Goal: Task Accomplishment & Management: Complete application form

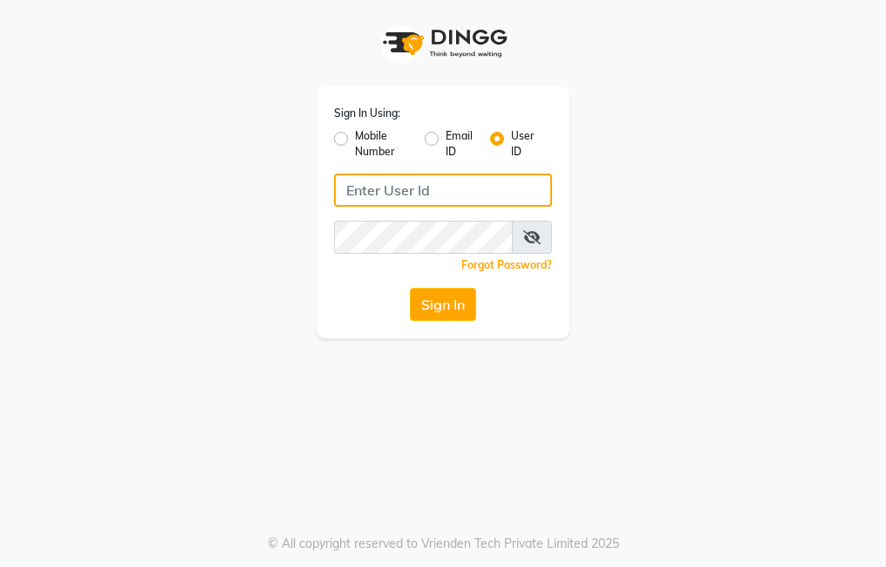
type input "trezasalon123"
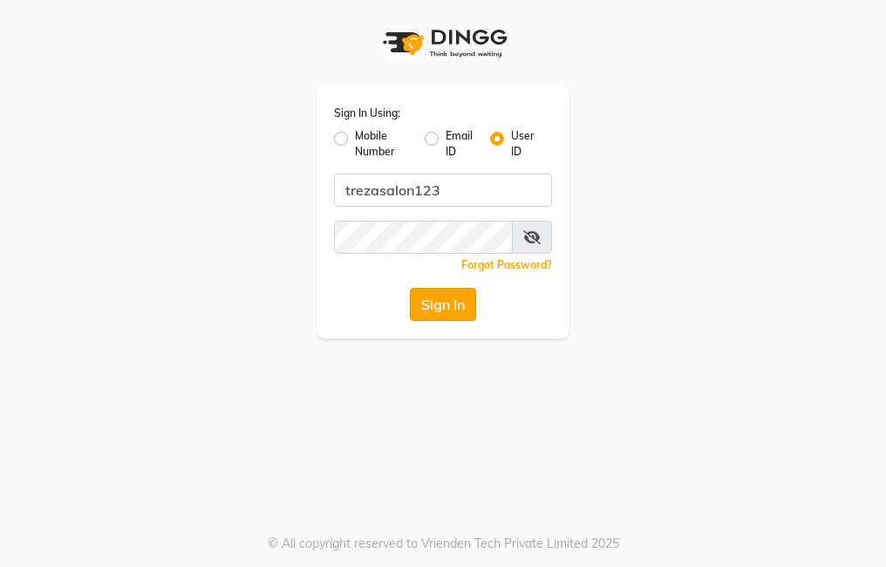
click at [459, 311] on button "Sign In" at bounding box center [443, 304] width 66 height 33
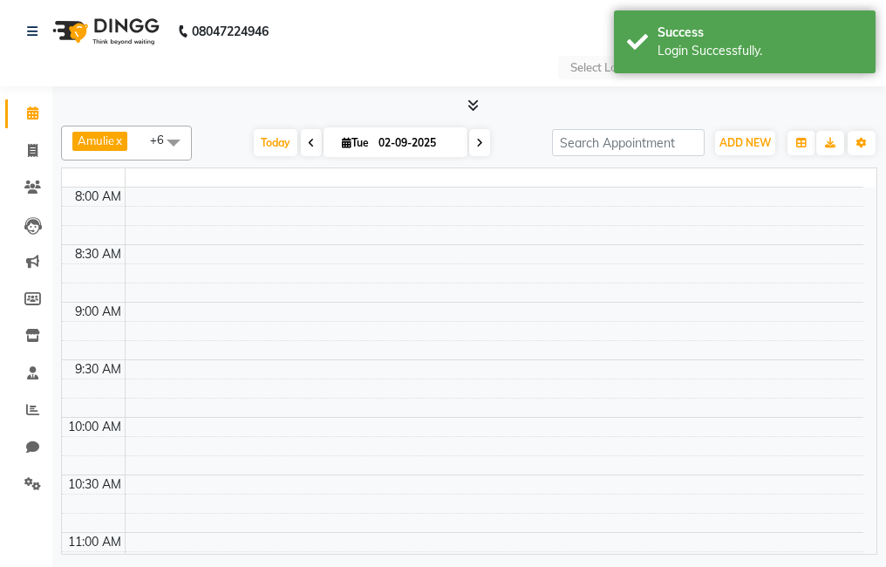
select select "en"
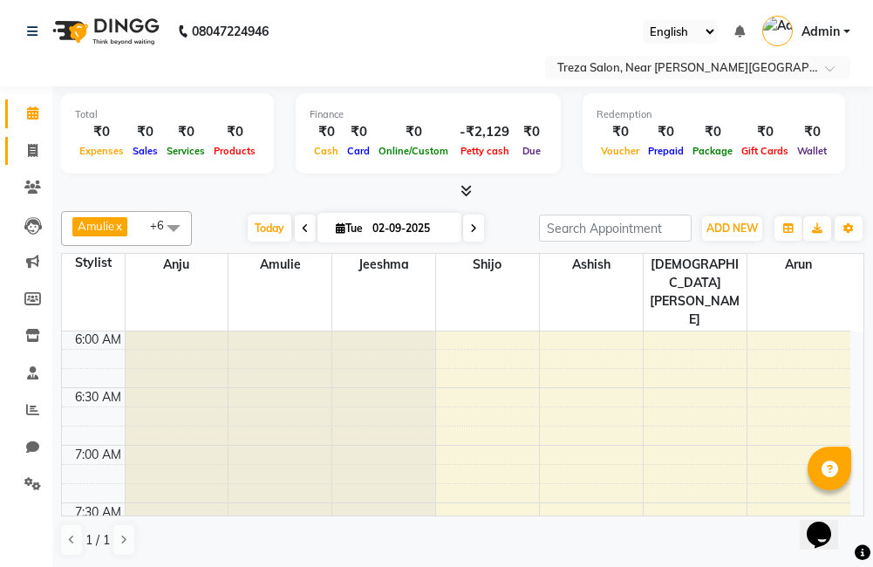
click at [30, 151] on icon at bounding box center [33, 150] width 10 height 13
select select "service"
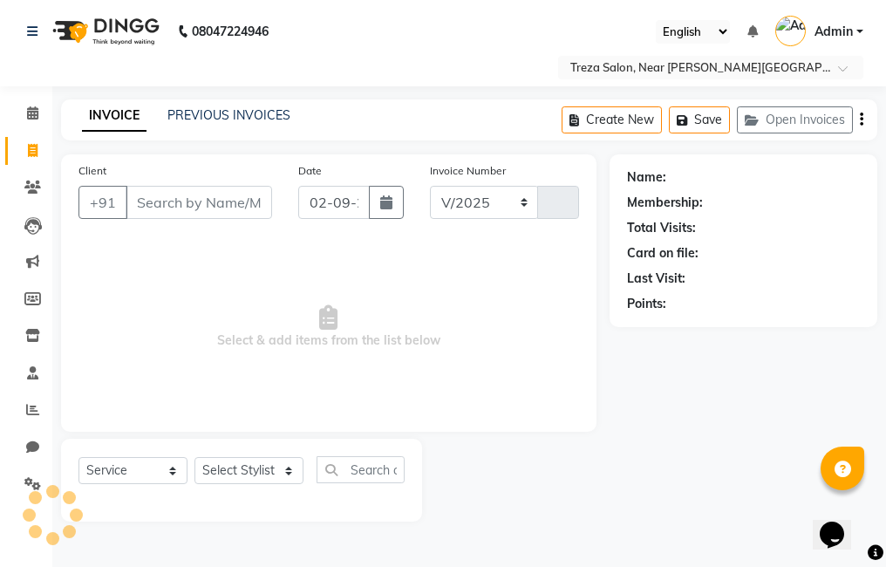
select select "7633"
type input "2504"
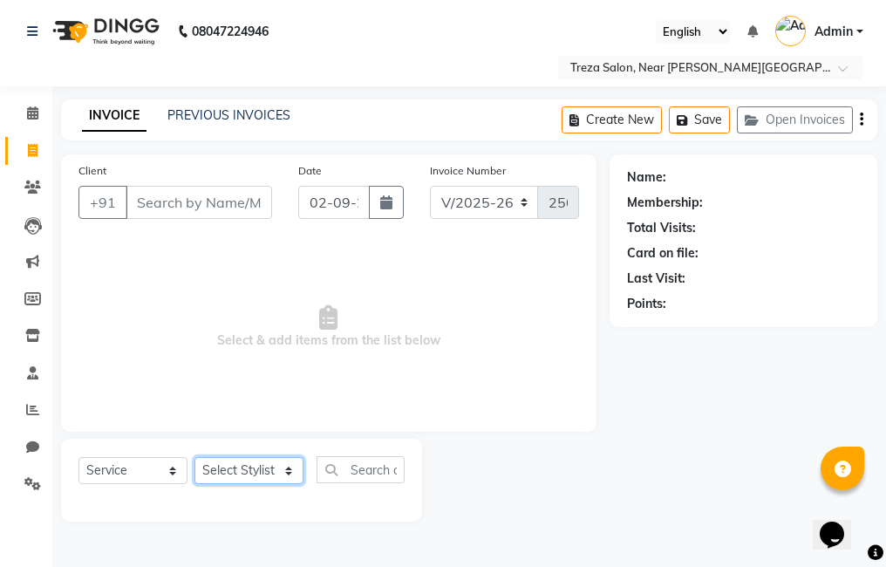
click at [236, 466] on select "Select Stylist [PERSON_NAME] Amulie Anju [PERSON_NAME] [PERSON_NAME] Jeeshma [P…" at bounding box center [248, 470] width 109 height 27
select select "67451"
click at [194, 457] on select "Select Stylist [PERSON_NAME] Amulie Anju [PERSON_NAME] [PERSON_NAME] Jeeshma [P…" at bounding box center [248, 470] width 109 height 27
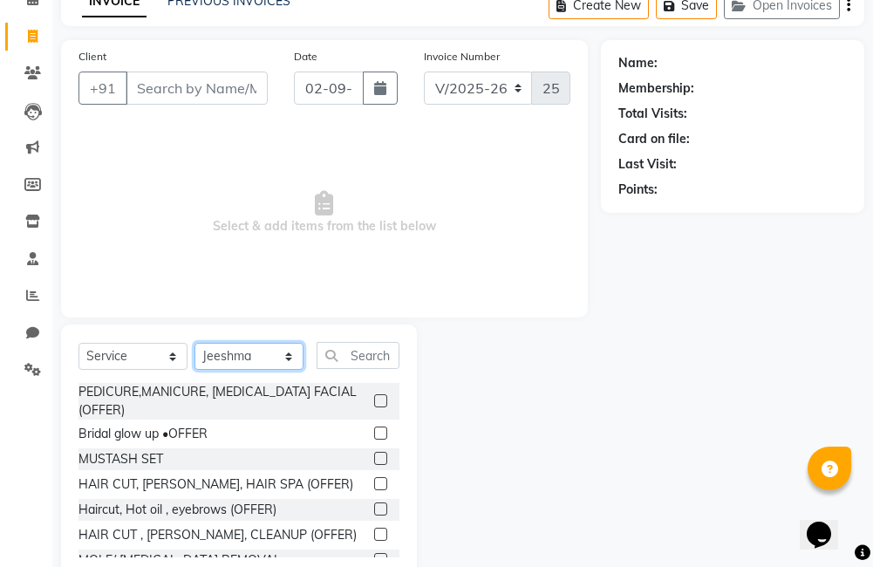
scroll to position [155, 0]
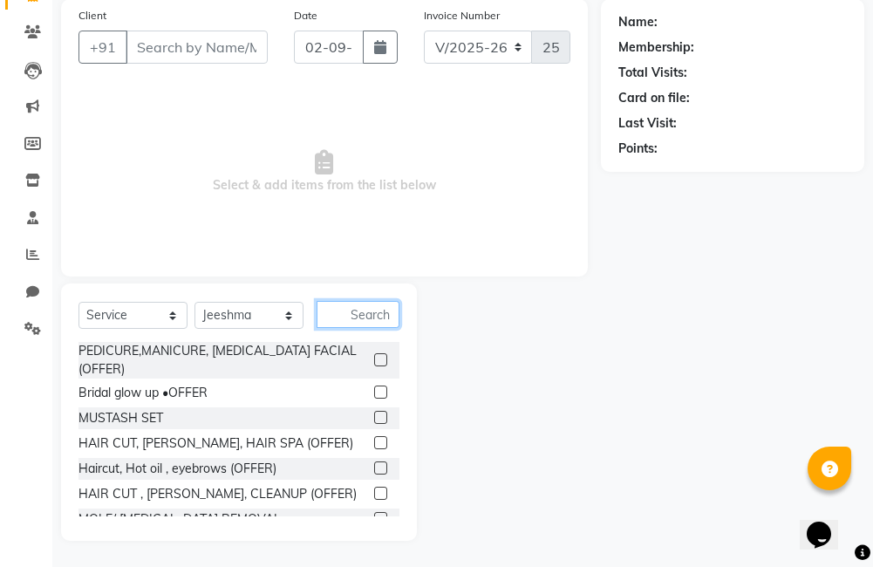
click at [357, 313] on input "text" at bounding box center [358, 314] width 83 height 27
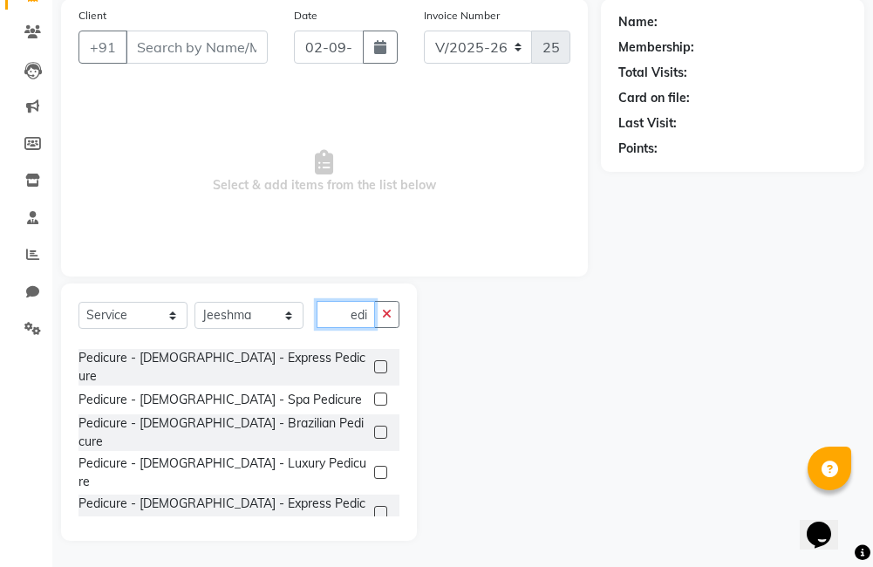
scroll to position [196, 0]
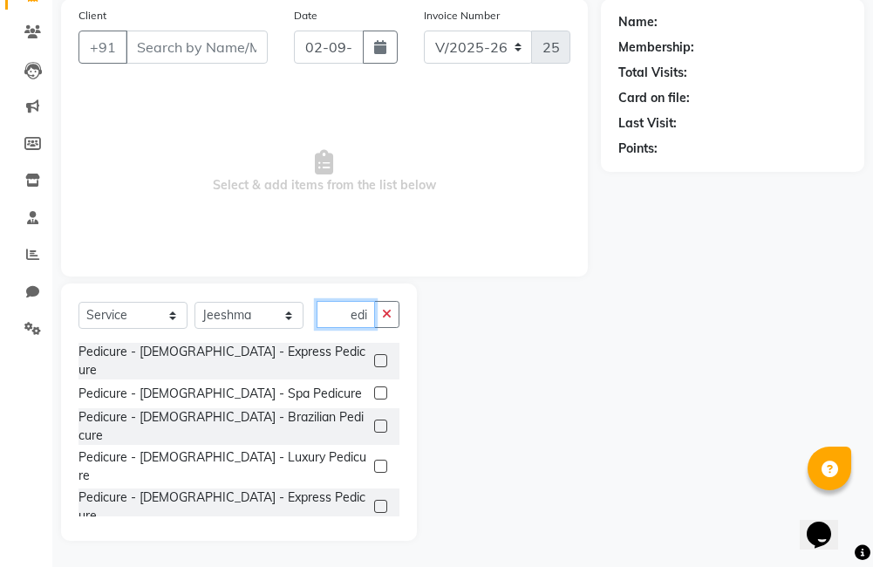
type input "pedi"
click at [374, 532] on label at bounding box center [380, 538] width 13 height 13
click at [374, 534] on input "checkbox" at bounding box center [379, 539] width 11 height 11
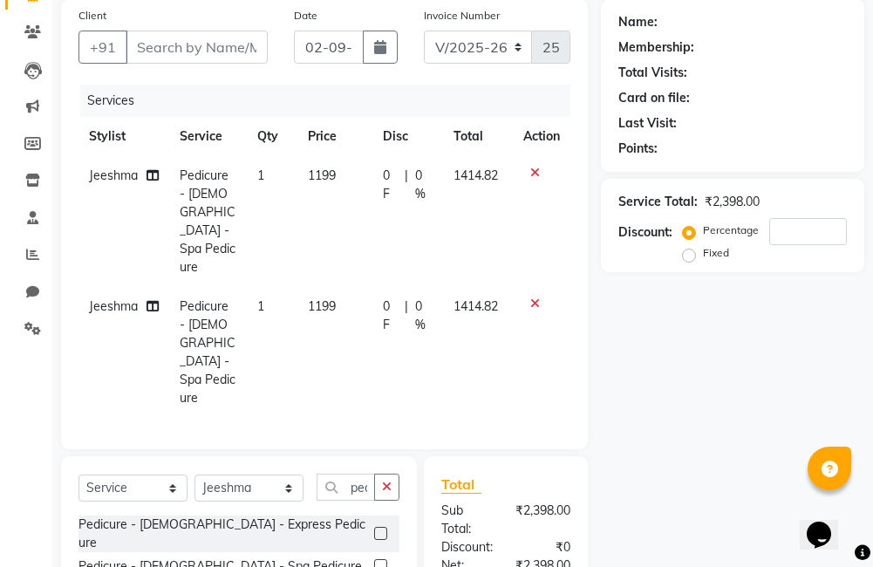
checkbox input "false"
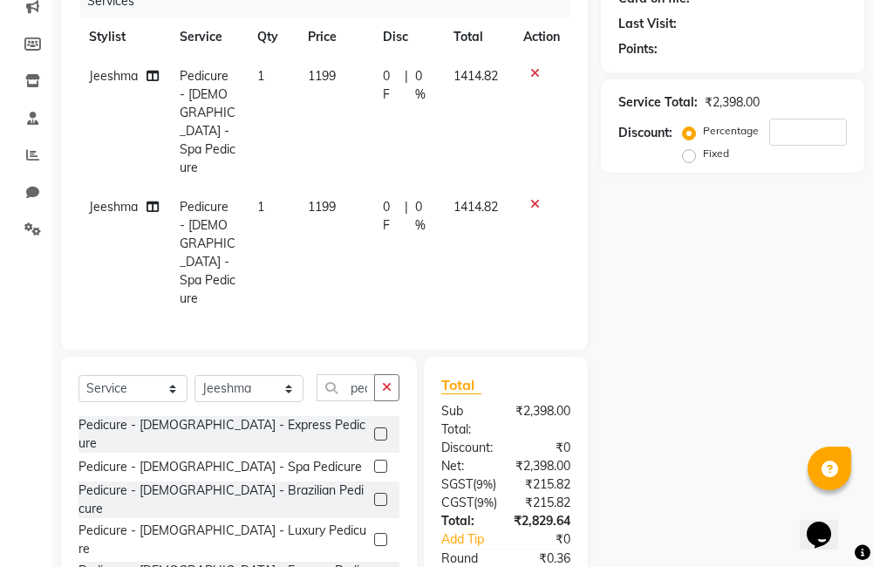
scroll to position [321, 0]
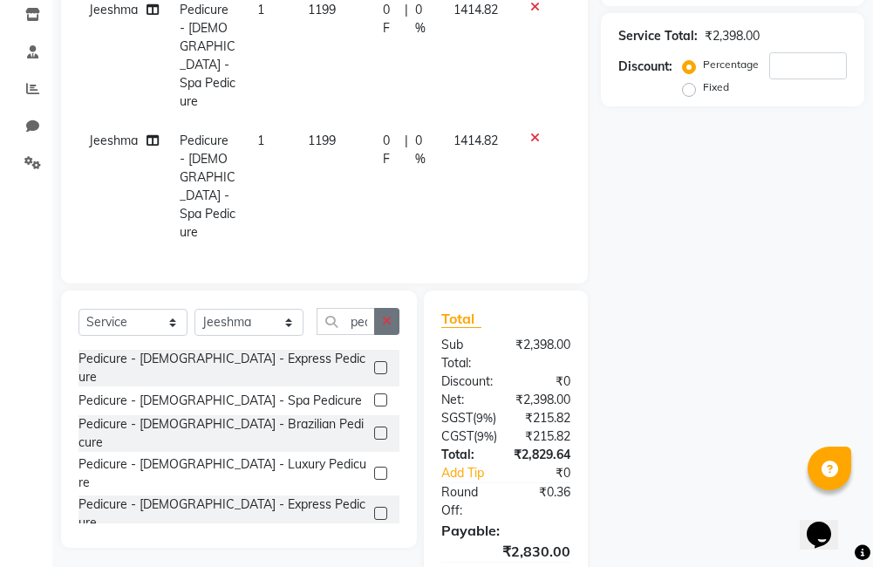
click at [391, 315] on icon "button" at bounding box center [387, 321] width 10 height 12
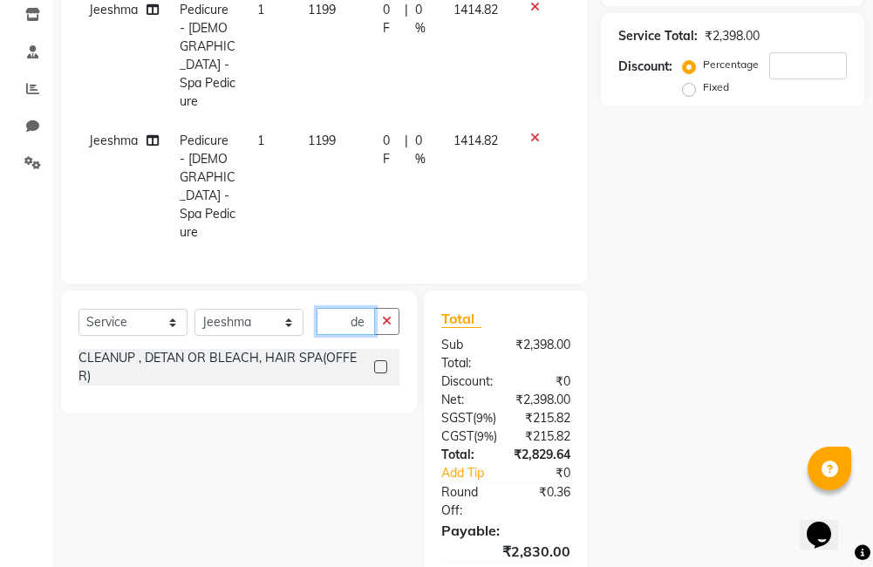
scroll to position [0, 0]
type input "d"
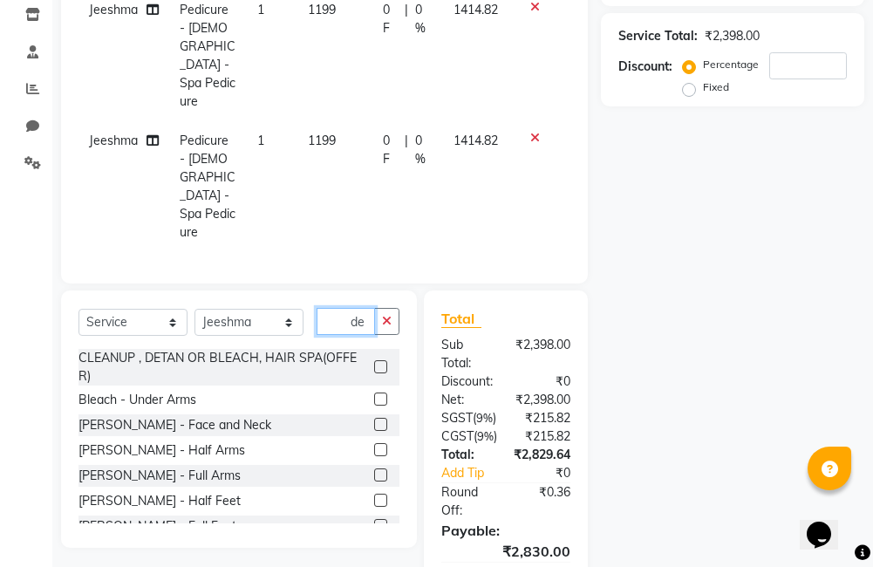
type input "de"
click at [374, 418] on label at bounding box center [380, 424] width 13 height 13
click at [374, 420] on input "checkbox" at bounding box center [379, 425] width 11 height 11
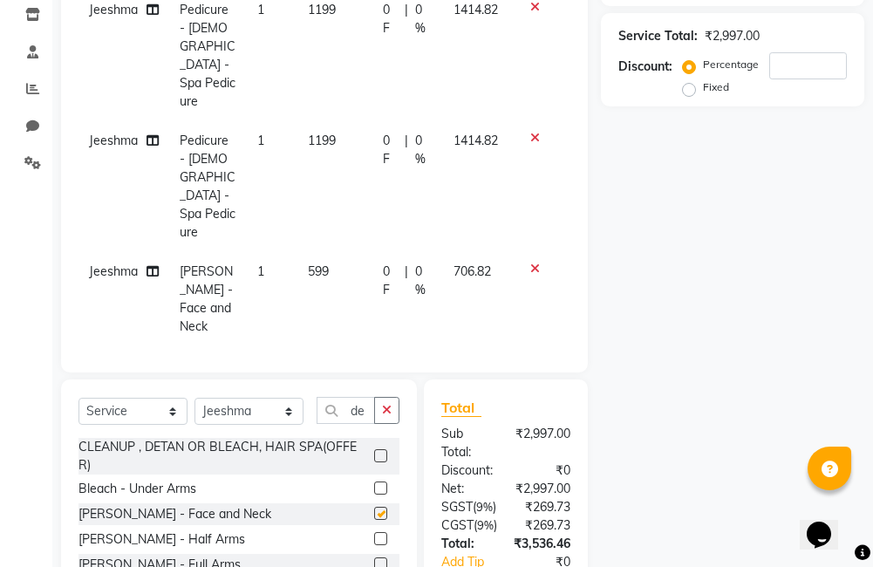
checkbox input "false"
click at [386, 404] on icon "button" at bounding box center [387, 410] width 10 height 12
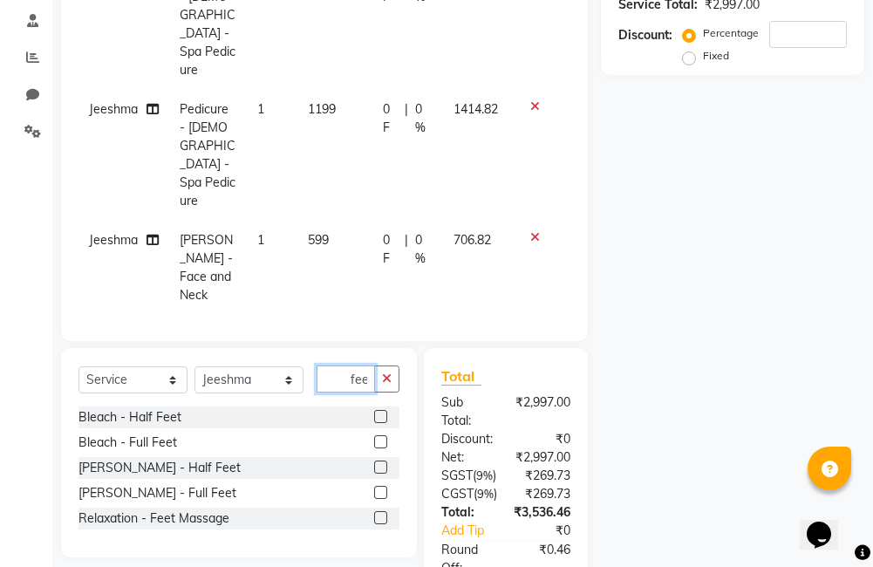
scroll to position [351, 0]
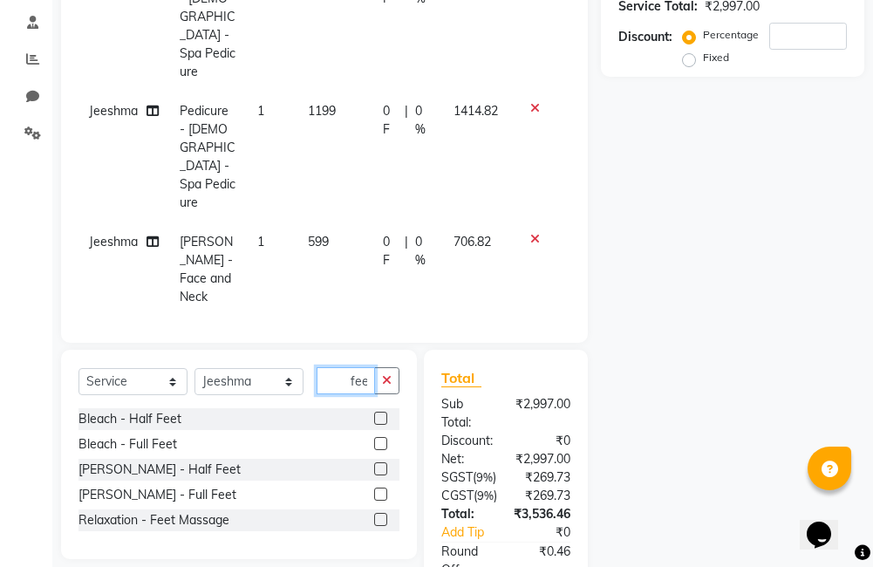
type input "fee"
click at [383, 513] on label at bounding box center [380, 519] width 13 height 13
click at [383, 515] on input "checkbox" at bounding box center [379, 520] width 11 height 11
checkbox input "false"
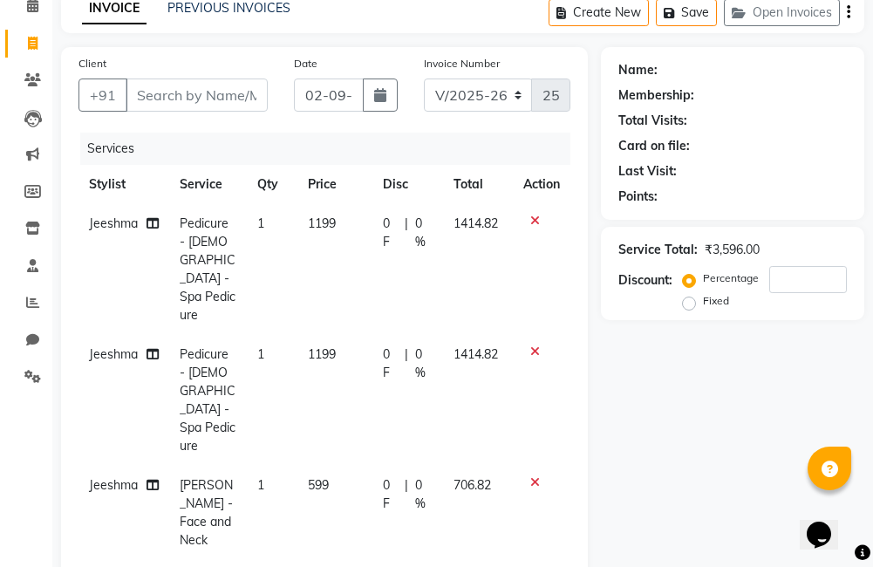
scroll to position [105, 0]
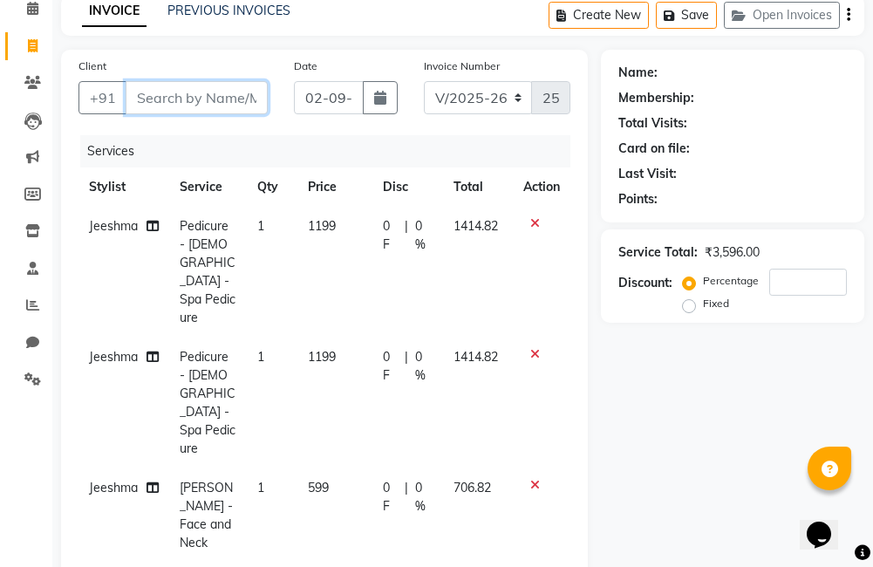
click at [204, 97] on input "Client" at bounding box center [197, 97] width 142 height 33
type input "8"
type input "0"
type input "8113077198"
click at [97, 358] on td "Jeeshma" at bounding box center [123, 403] width 91 height 131
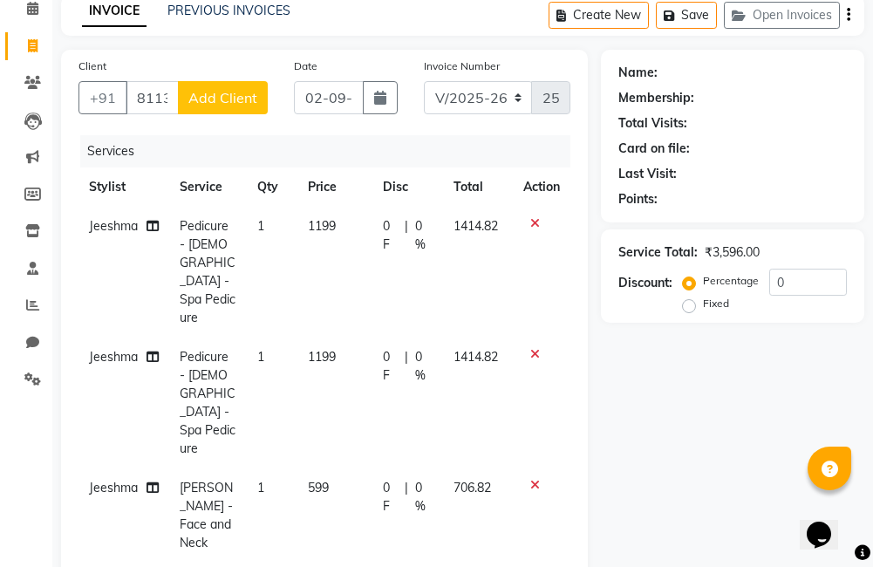
select select "67451"
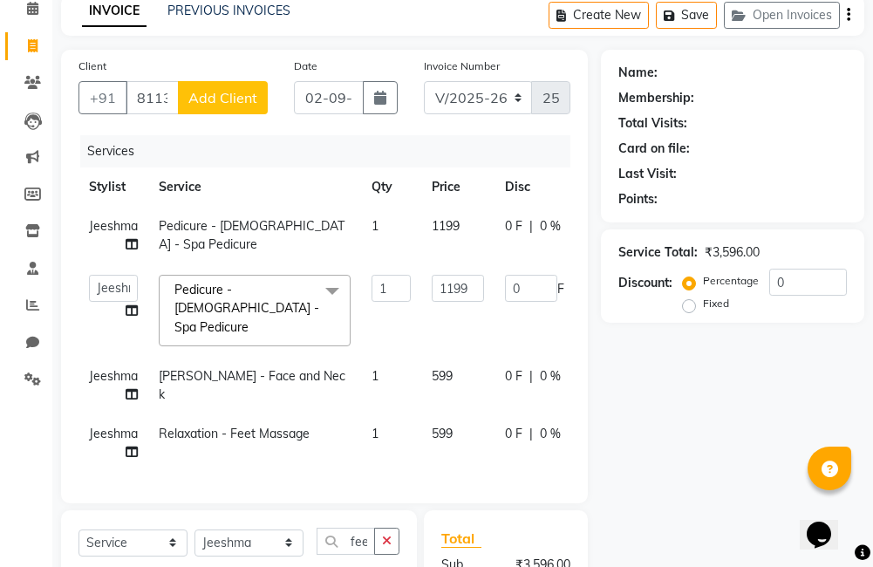
scroll to position [147, 0]
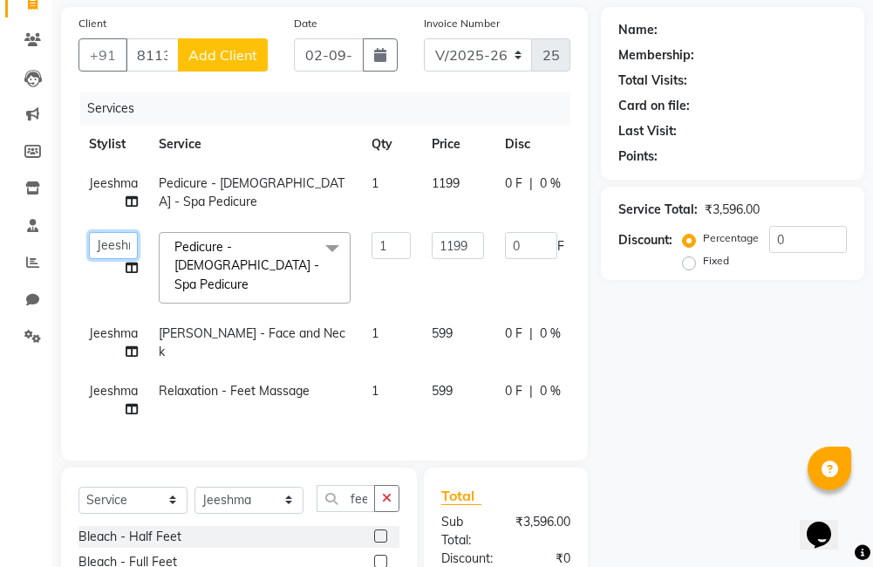
click at [113, 246] on select "[PERSON_NAME] Amulie Anju [PERSON_NAME] [PERSON_NAME] Jeeshma [PERSON_NAME] [PE…" at bounding box center [113, 245] width 49 height 27
select select "67450"
click at [89, 383] on span "Jeeshma" at bounding box center [113, 391] width 49 height 16
select select "67451"
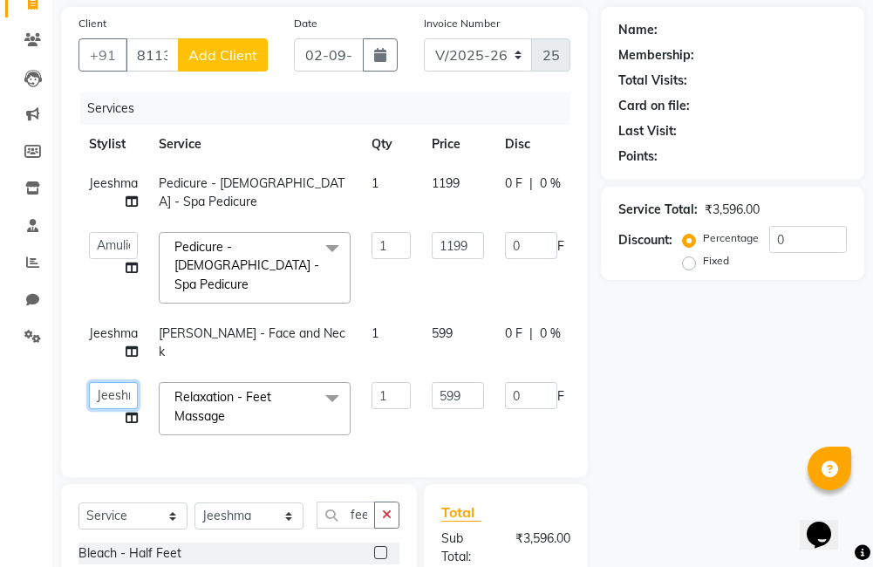
click at [111, 382] on select "[PERSON_NAME] Amulie Anju [PERSON_NAME] [PERSON_NAME] Jeeshma [PERSON_NAME] [PE…" at bounding box center [113, 395] width 49 height 27
select select "67449"
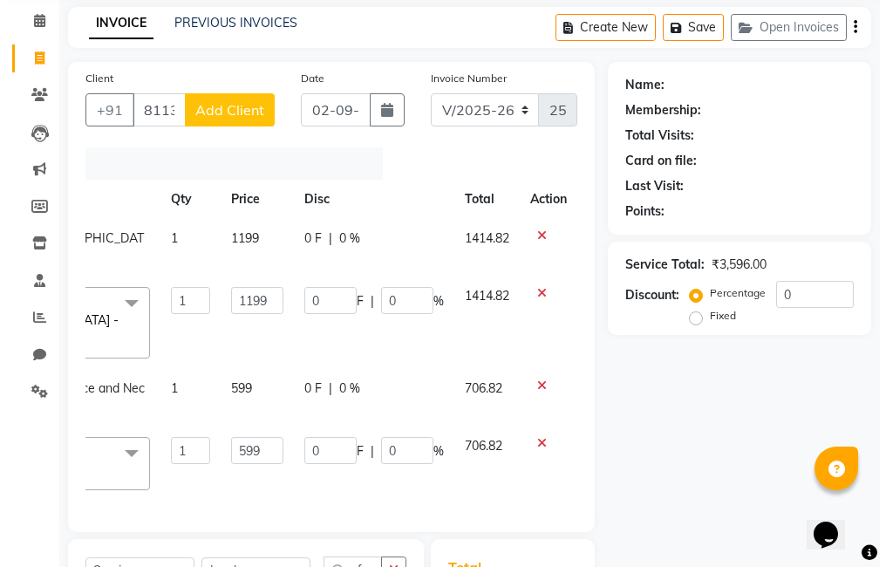
scroll to position [71, 0]
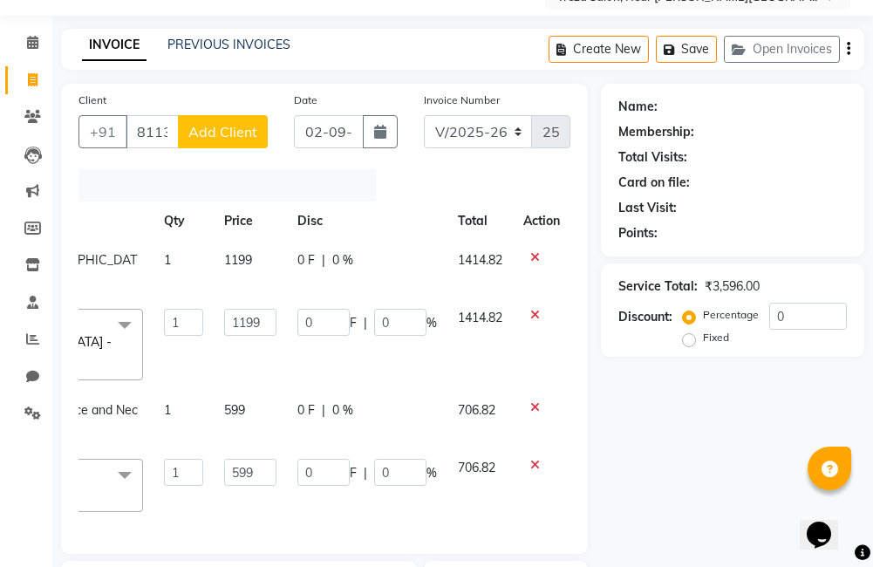
click at [229, 125] on span "Add Client" at bounding box center [222, 131] width 69 height 17
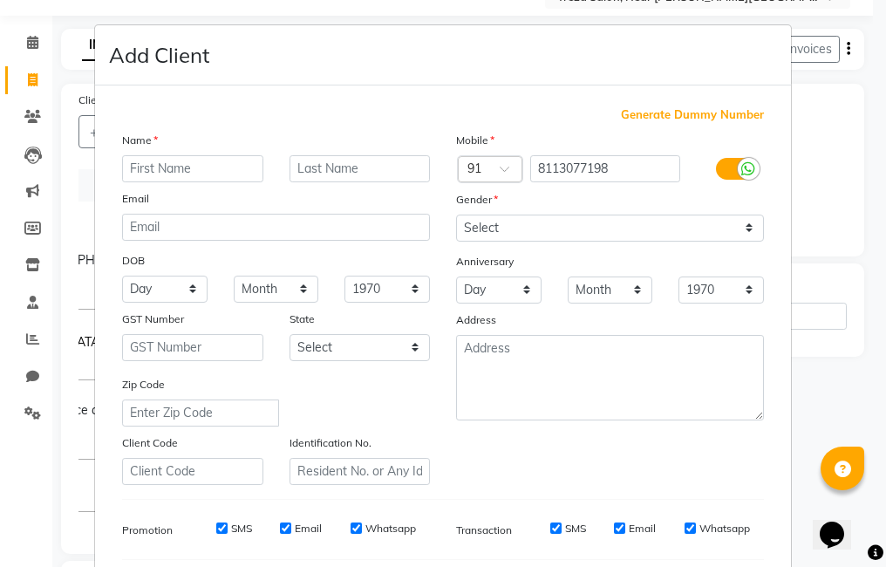
type input "d"
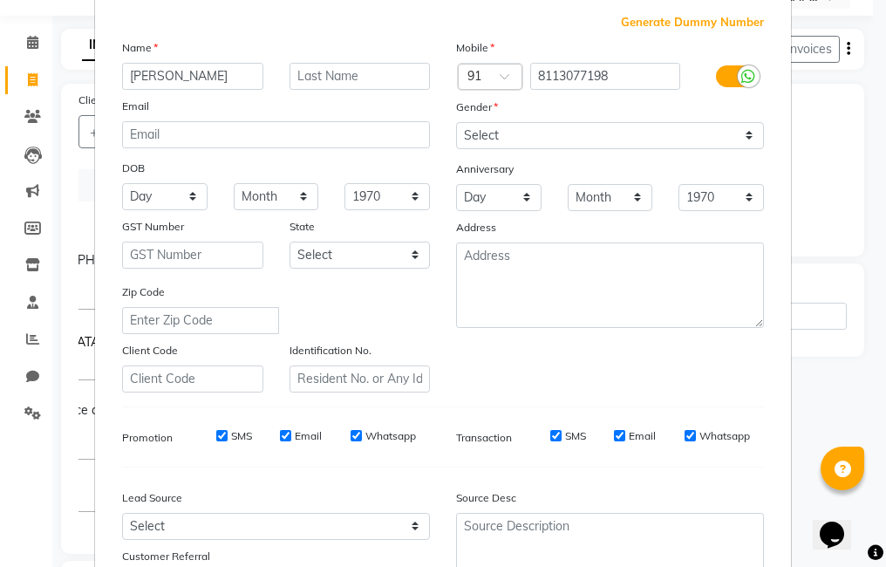
scroll to position [99, 0]
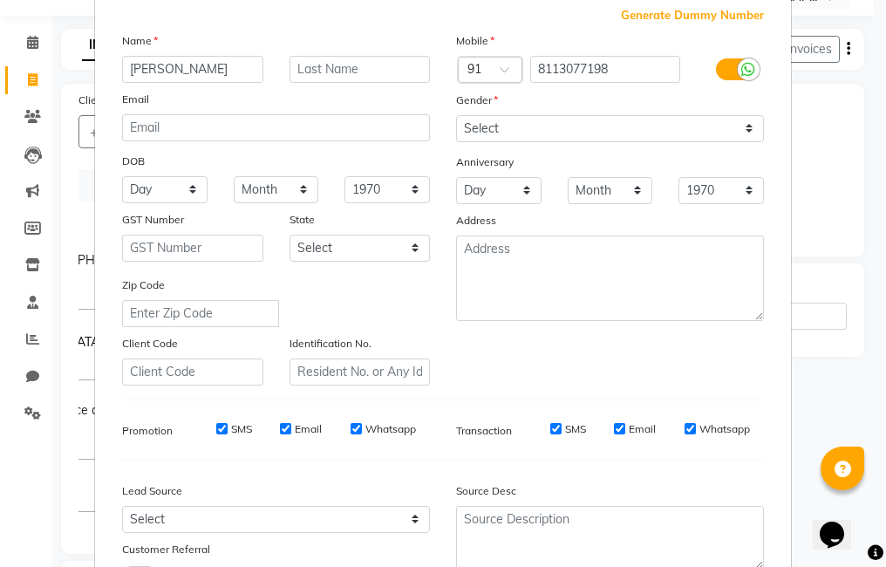
type input "[PERSON_NAME]"
click at [472, 120] on select "Select [DEMOGRAPHIC_DATA] [DEMOGRAPHIC_DATA] Other Prefer Not To Say" at bounding box center [610, 128] width 308 height 27
select select "[DEMOGRAPHIC_DATA]"
click at [456, 115] on select "Select [DEMOGRAPHIC_DATA] [DEMOGRAPHIC_DATA] Other Prefer Not To Say" at bounding box center [610, 128] width 308 height 27
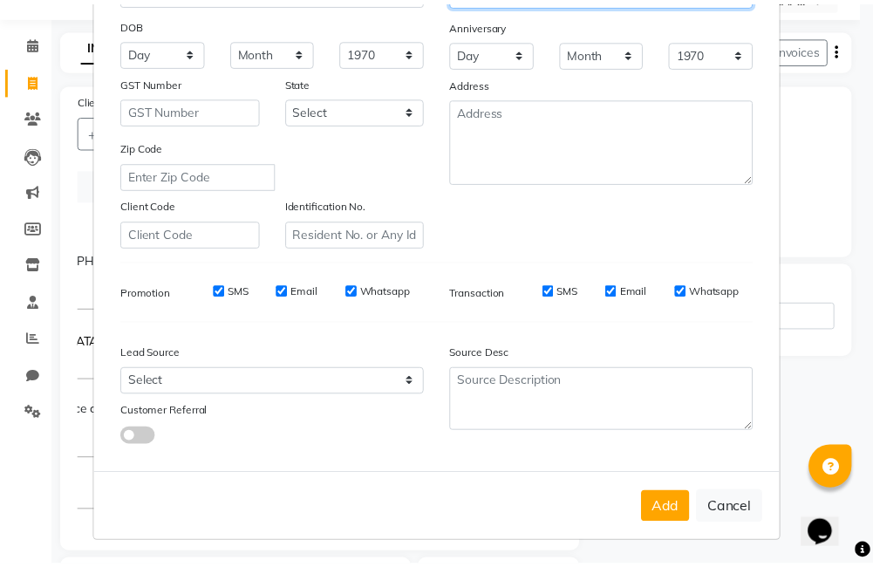
scroll to position [238, 0]
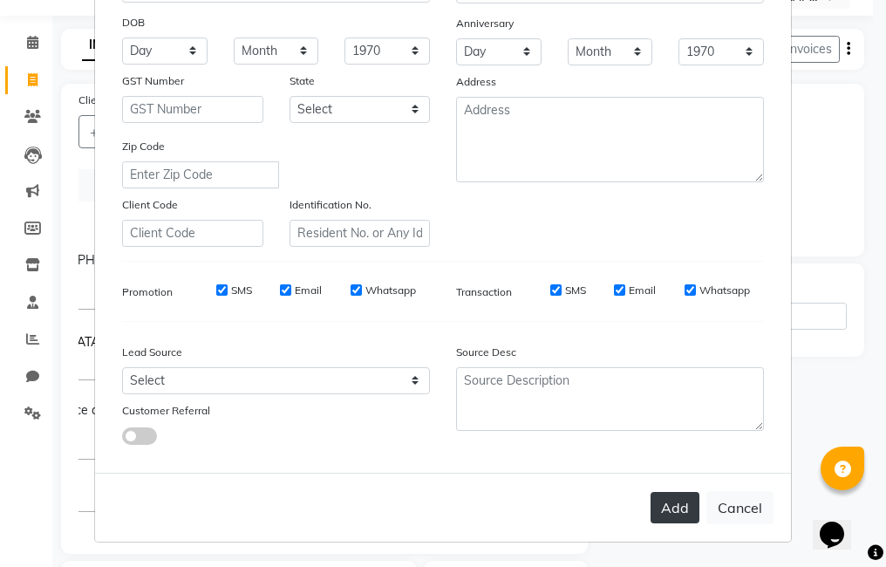
click at [651, 508] on button "Add" at bounding box center [675, 507] width 49 height 31
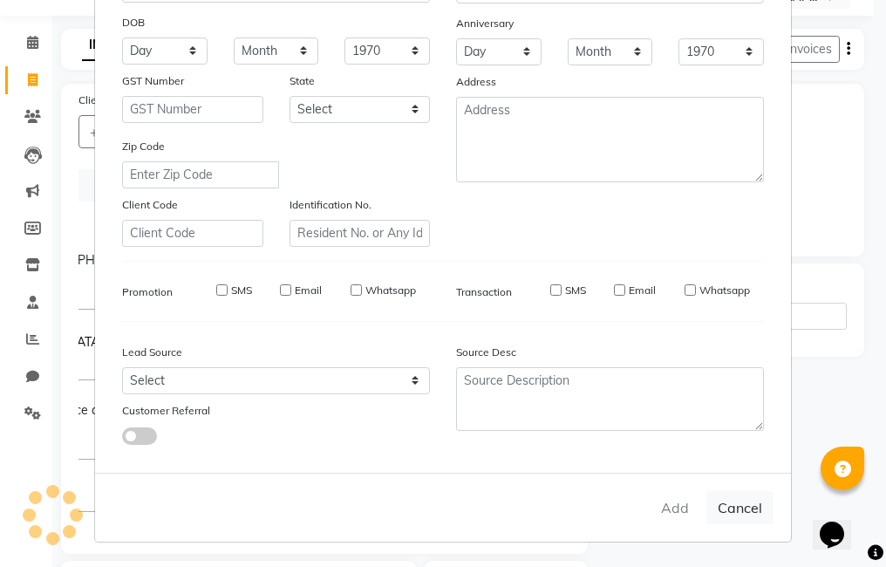
select select
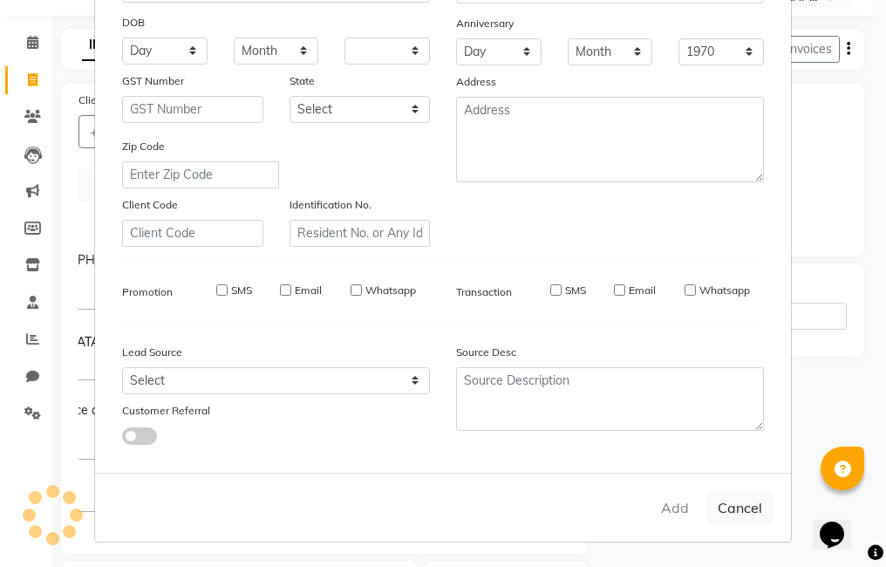
select select
checkbox input "false"
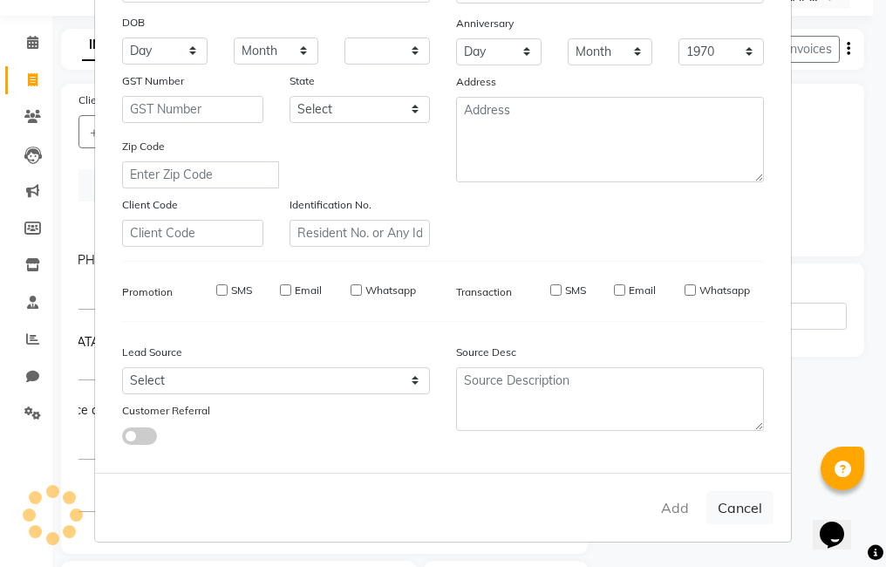
checkbox input "false"
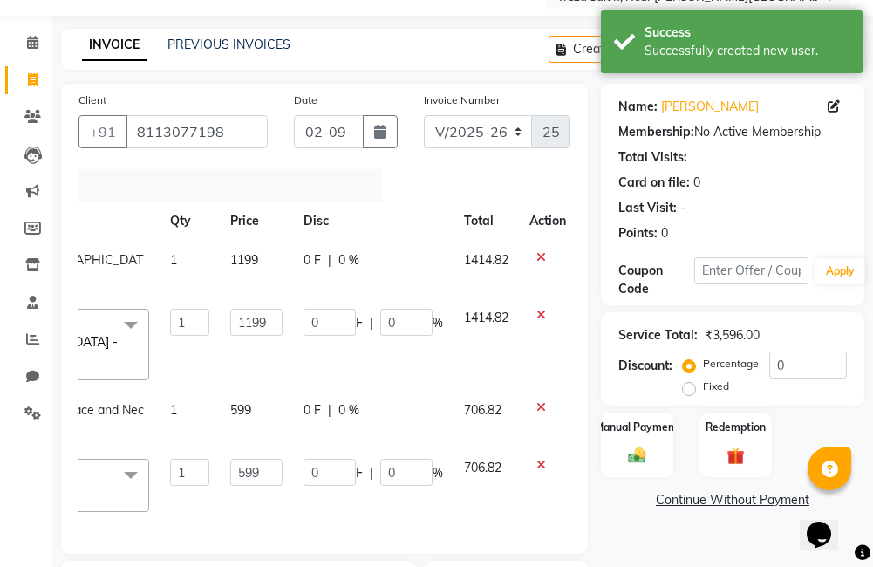
scroll to position [0, 210]
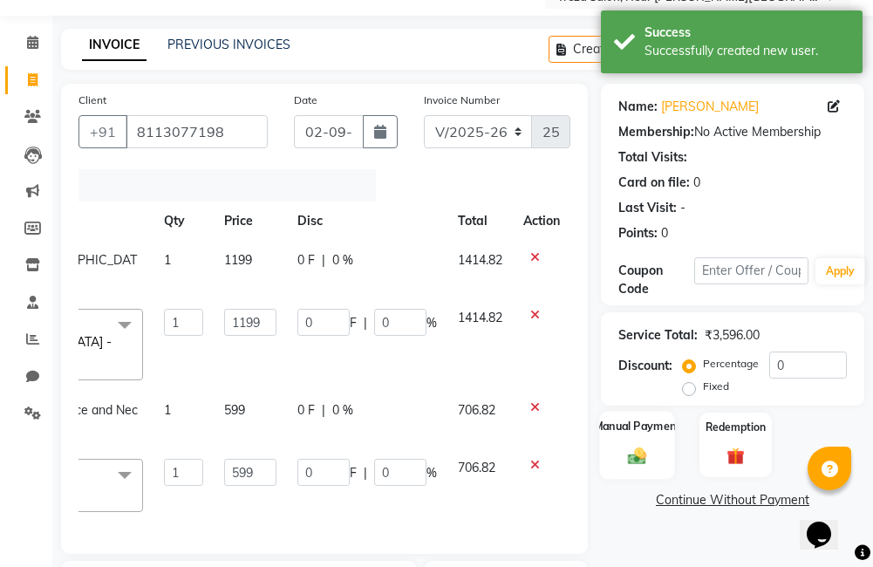
click at [631, 454] on img at bounding box center [638, 456] width 30 height 21
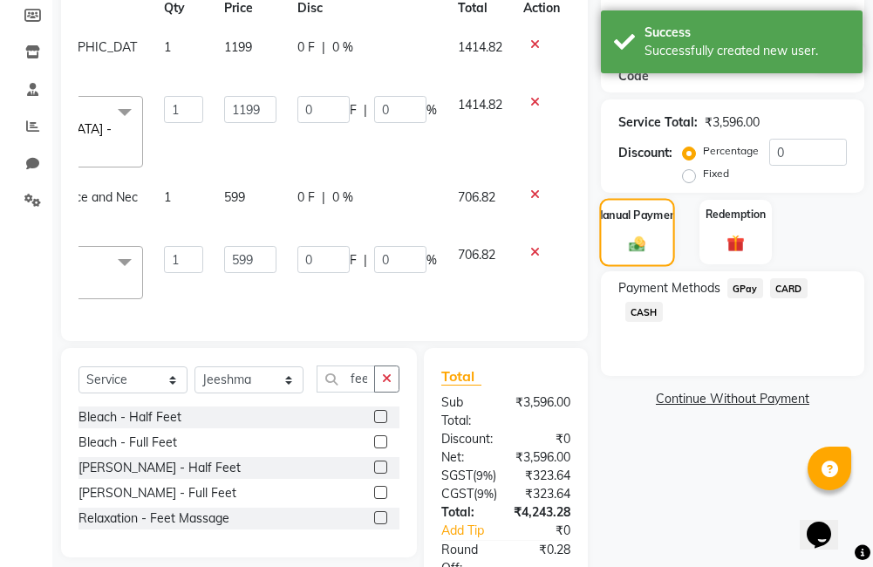
scroll to position [323, 0]
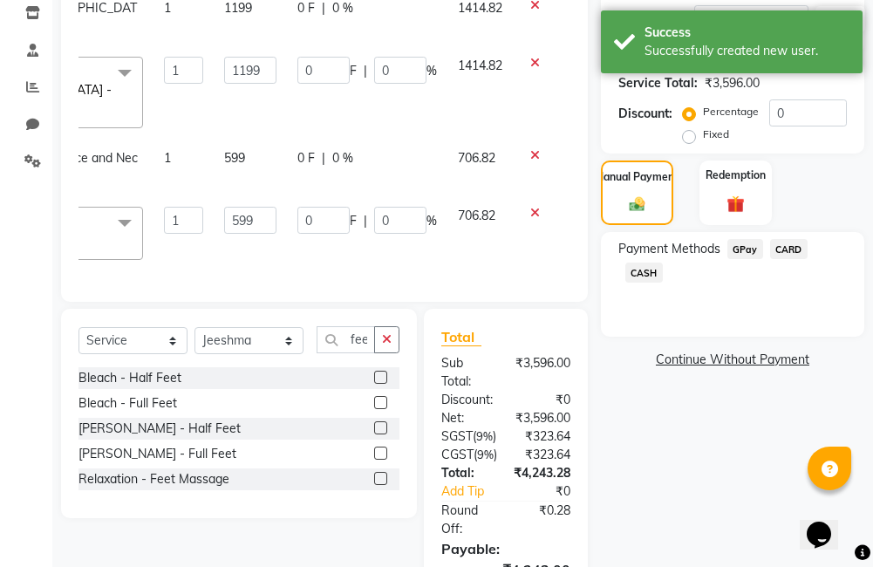
click at [783, 242] on span "CARD" at bounding box center [789, 249] width 38 height 20
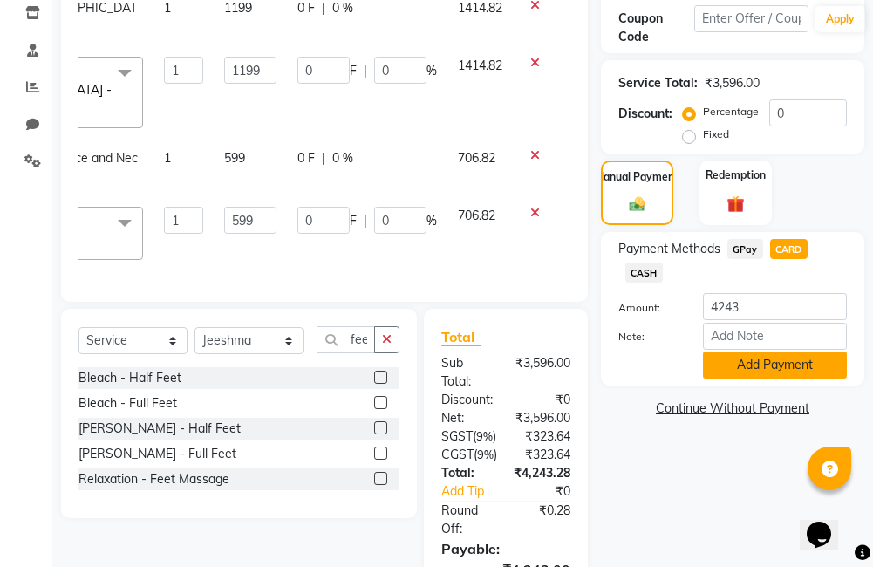
click at [758, 368] on button "Add Payment" at bounding box center [775, 364] width 144 height 27
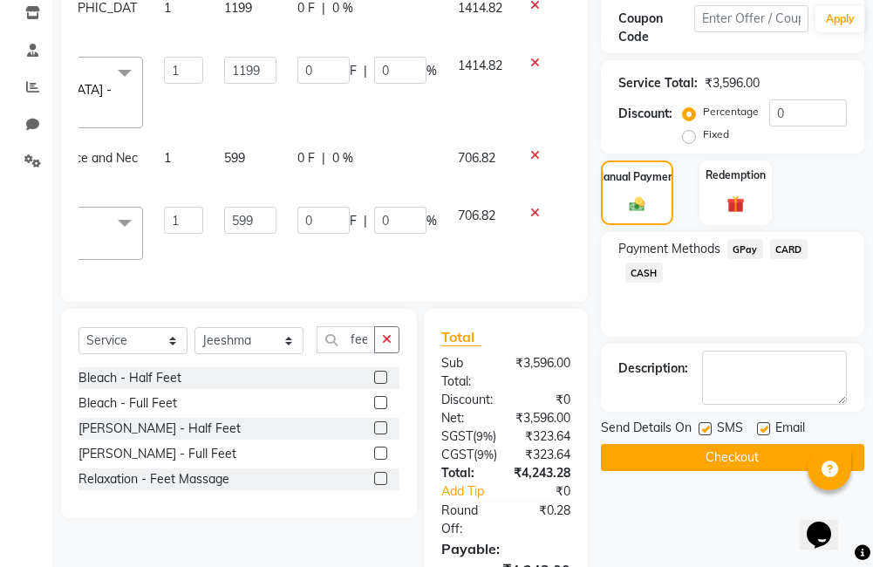
click at [727, 452] on button "Checkout" at bounding box center [732, 457] width 263 height 27
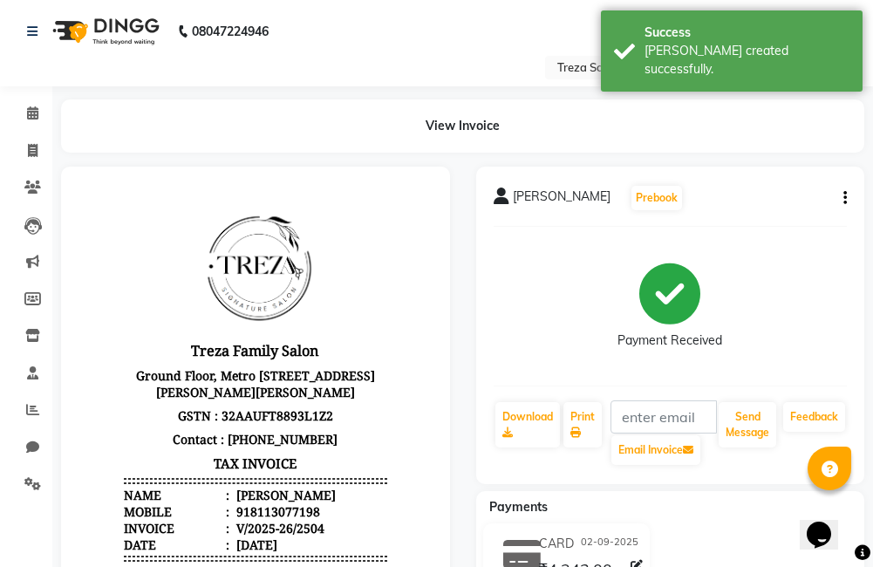
scroll to position [1, 0]
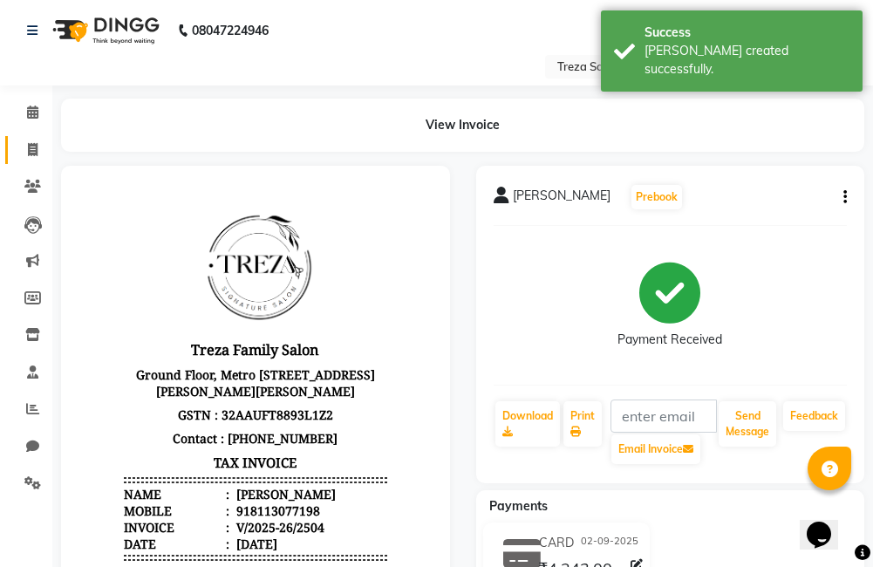
click at [42, 149] on span at bounding box center [32, 150] width 31 height 20
select select "service"
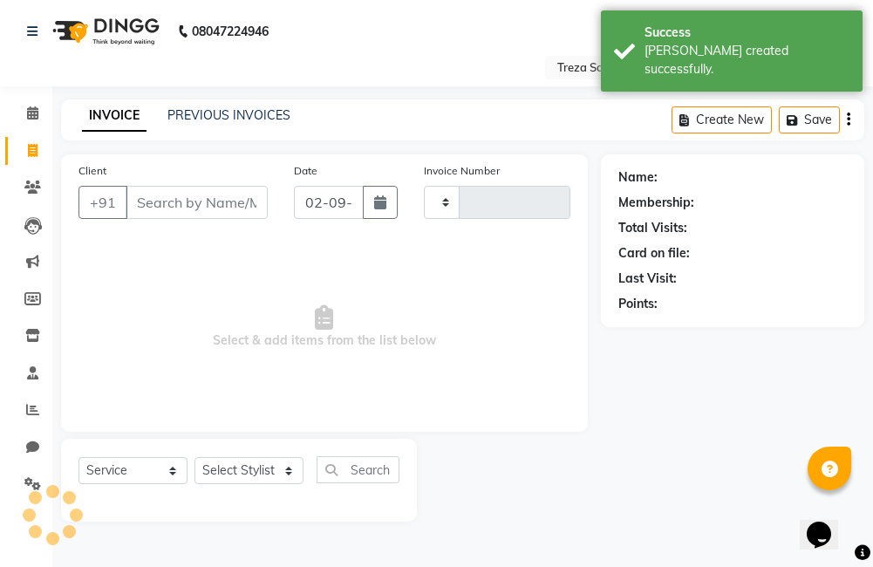
type input "2505"
select select "7633"
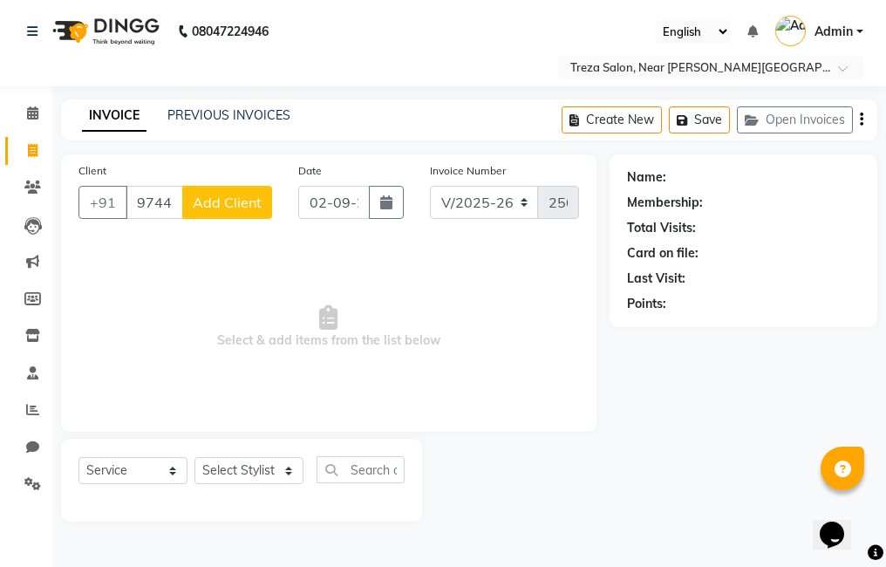
type input "9744246852"
click at [241, 212] on button "Add Client" at bounding box center [227, 202] width 90 height 33
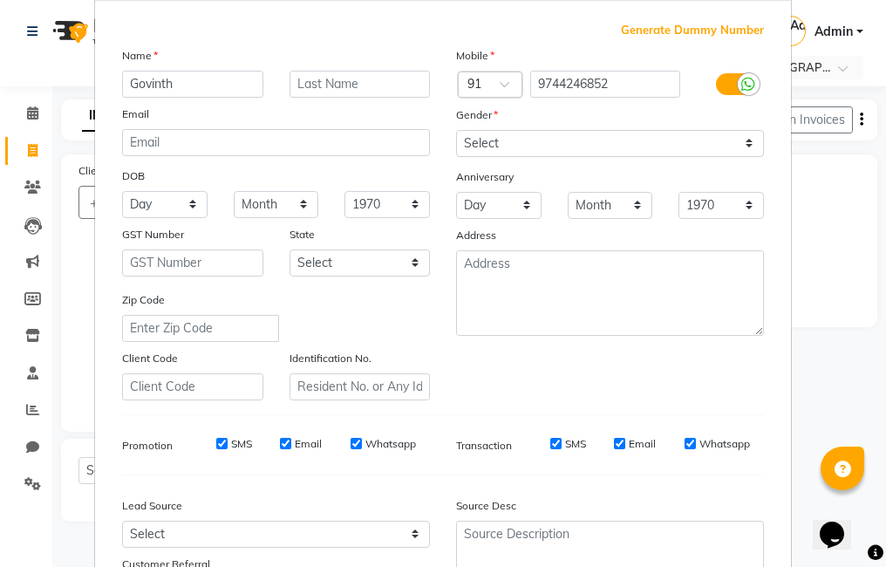
scroll to position [126, 0]
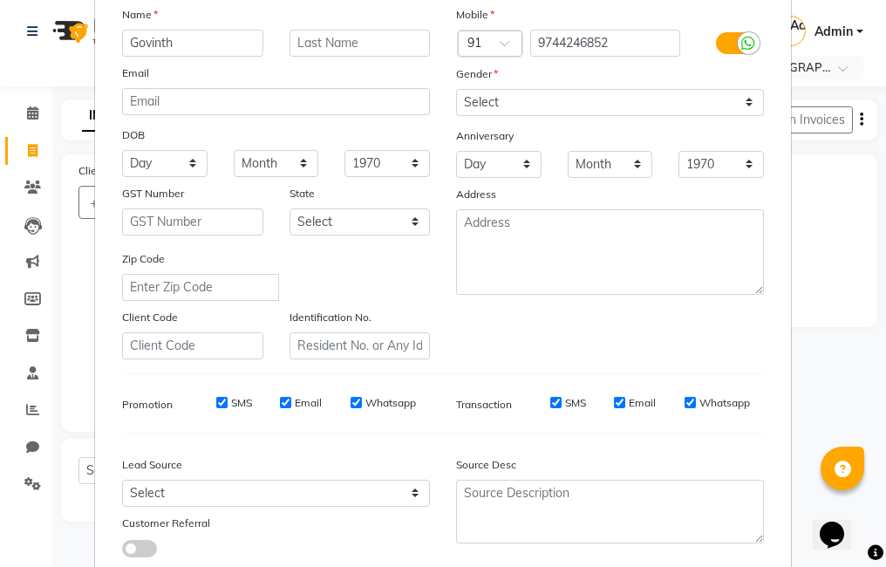
type input "Govinth"
click at [645, 93] on select "Select [DEMOGRAPHIC_DATA] [DEMOGRAPHIC_DATA] Other Prefer Not To Say" at bounding box center [610, 102] width 308 height 27
select select "[DEMOGRAPHIC_DATA]"
click at [456, 89] on select "Select [DEMOGRAPHIC_DATA] [DEMOGRAPHIC_DATA] Other Prefer Not To Say" at bounding box center [610, 102] width 308 height 27
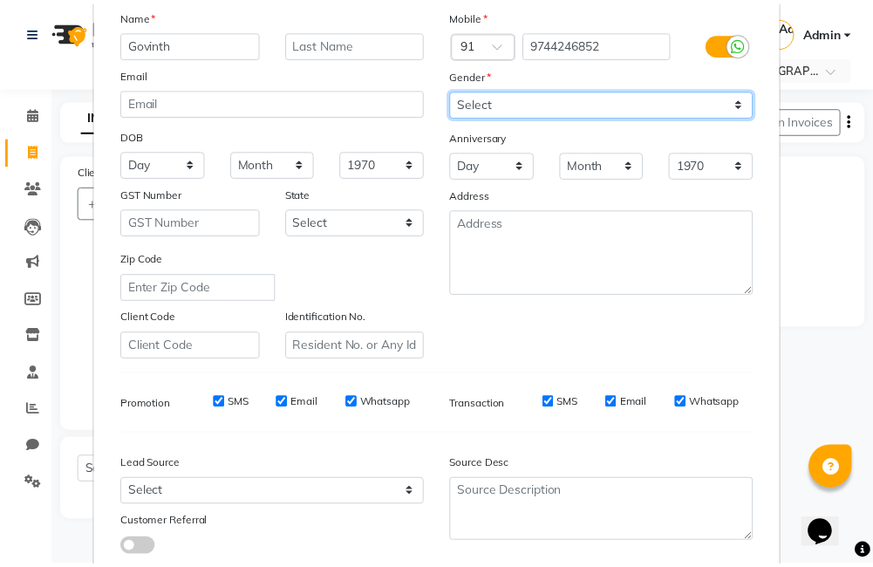
scroll to position [238, 0]
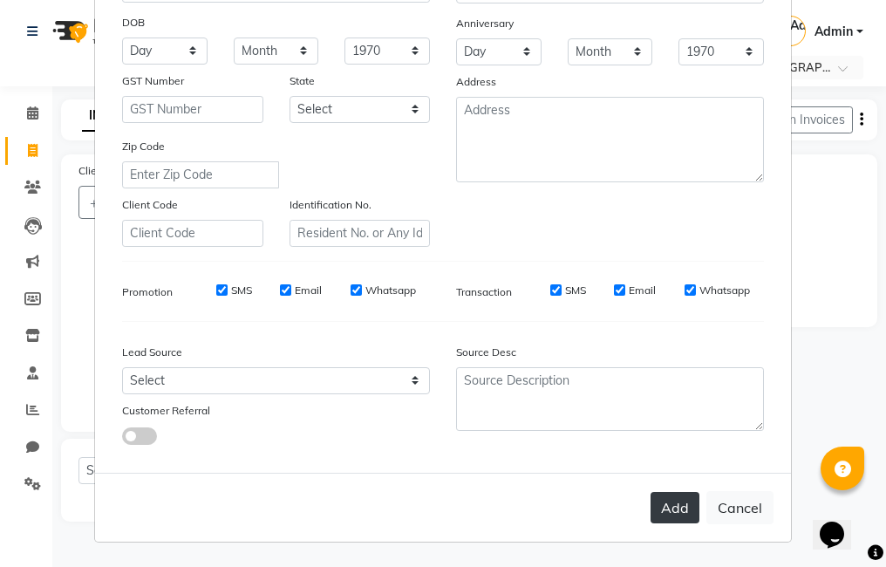
click at [673, 508] on button "Add" at bounding box center [675, 507] width 49 height 31
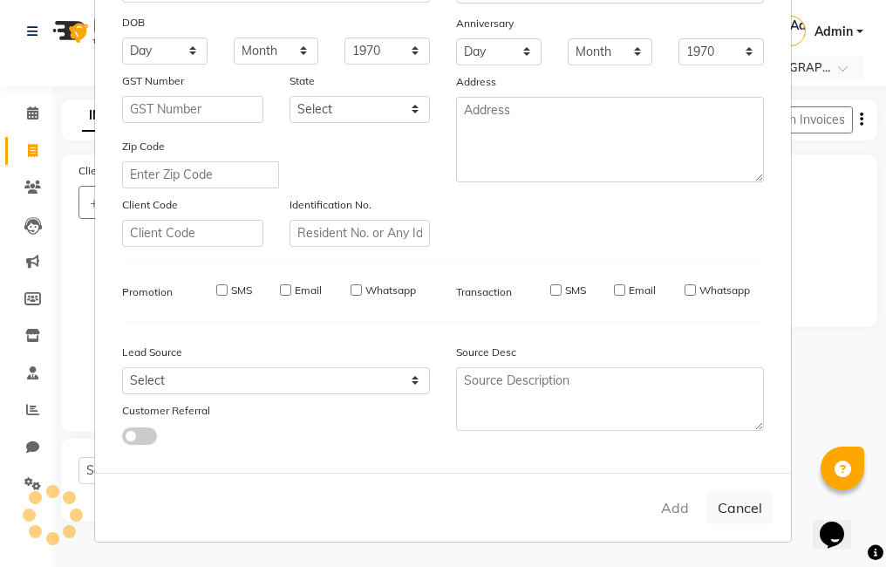
select select
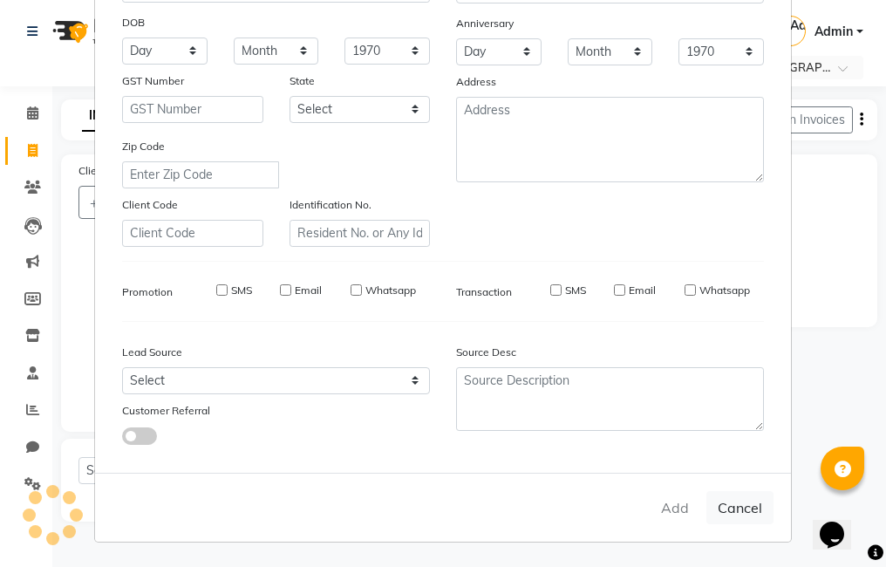
select select
checkbox input "false"
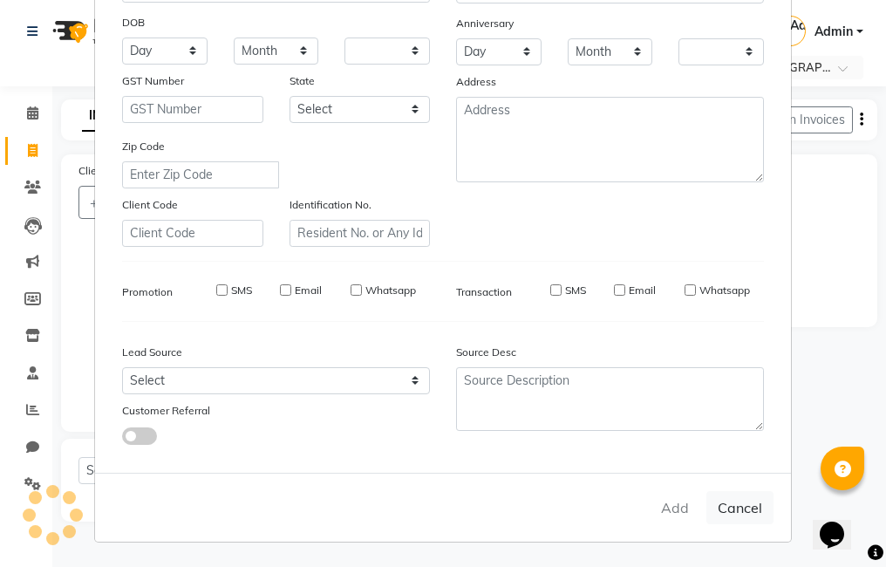
checkbox input "false"
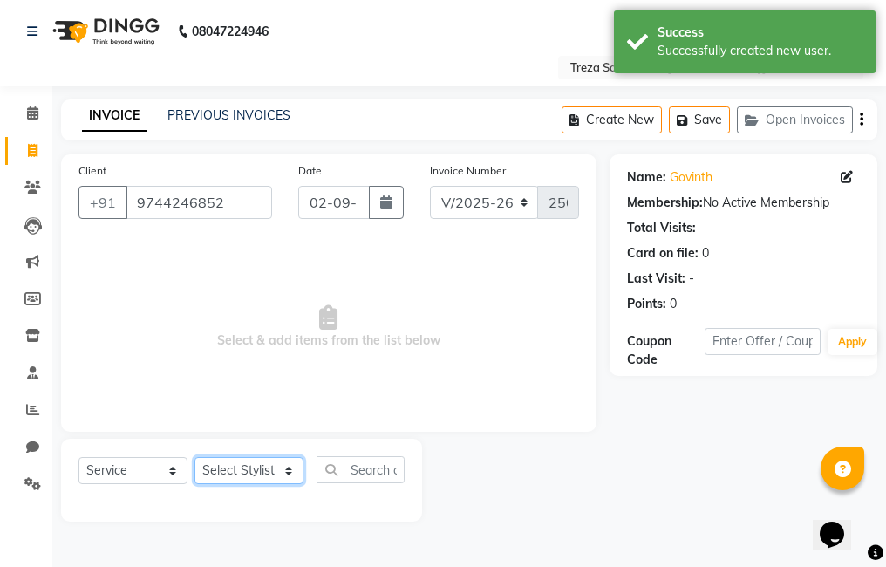
click at [256, 476] on select "Select Stylist [PERSON_NAME] Amulie Anju [PERSON_NAME] [PERSON_NAME] Jeeshma [P…" at bounding box center [248, 470] width 109 height 27
click at [264, 479] on select "Select Stylist [PERSON_NAME] Amulie Anju [PERSON_NAME] [PERSON_NAME] Jeeshma [P…" at bounding box center [248, 470] width 109 height 27
click at [267, 474] on select "Select Stylist [PERSON_NAME] Amulie Anju [PERSON_NAME] [PERSON_NAME] Jeeshma [P…" at bounding box center [248, 470] width 109 height 27
select select "79935"
click at [194, 457] on select "Select Stylist [PERSON_NAME] Amulie Anju [PERSON_NAME] [PERSON_NAME] Jeeshma [P…" at bounding box center [248, 470] width 109 height 27
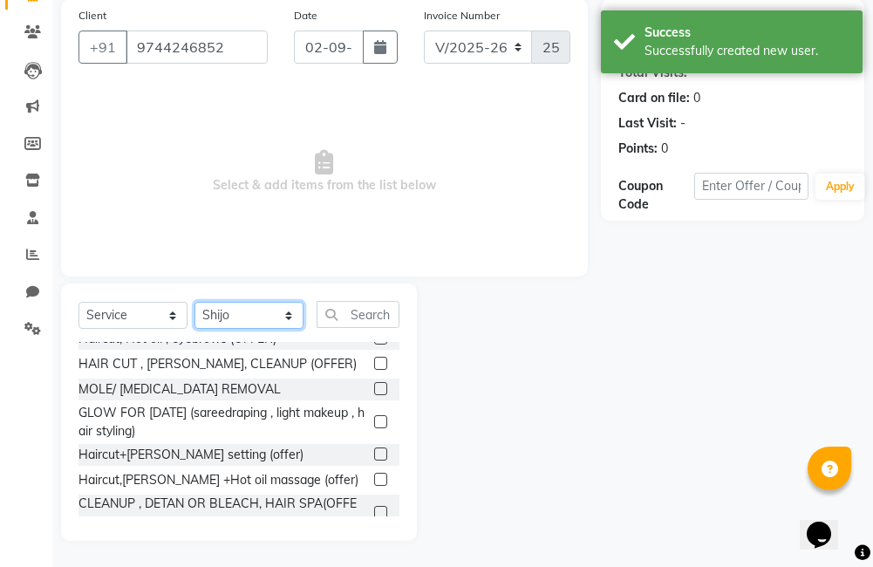
scroll to position [127, 0]
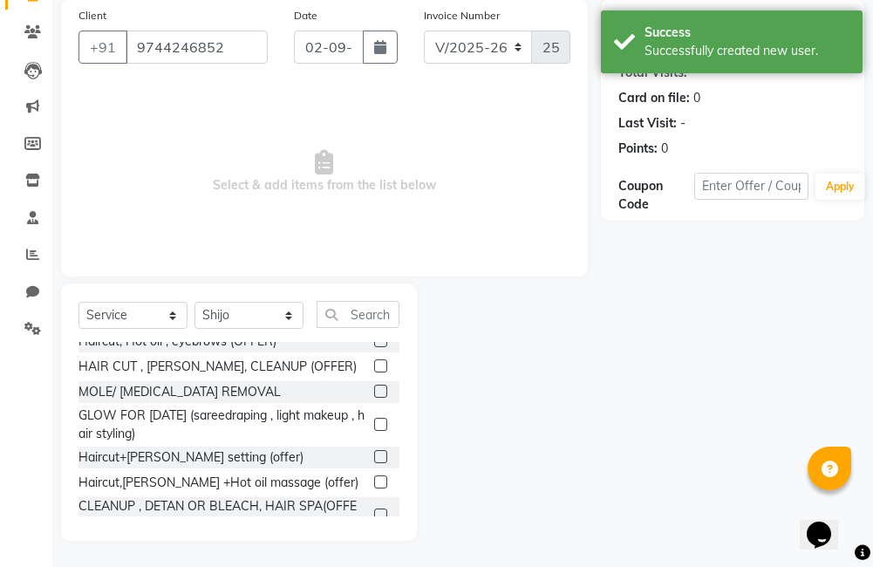
click at [374, 457] on label at bounding box center [380, 456] width 13 height 13
click at [374, 457] on input "checkbox" at bounding box center [379, 457] width 11 height 11
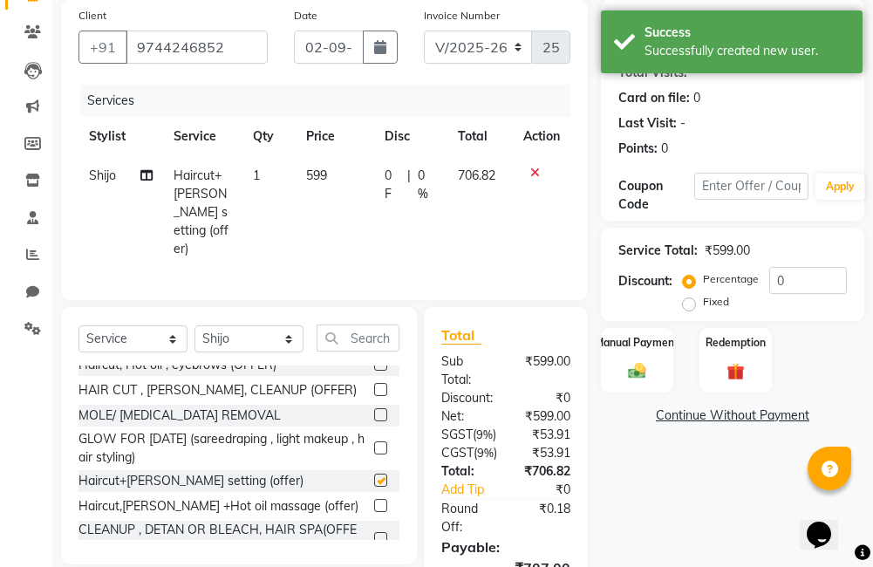
checkbox input "false"
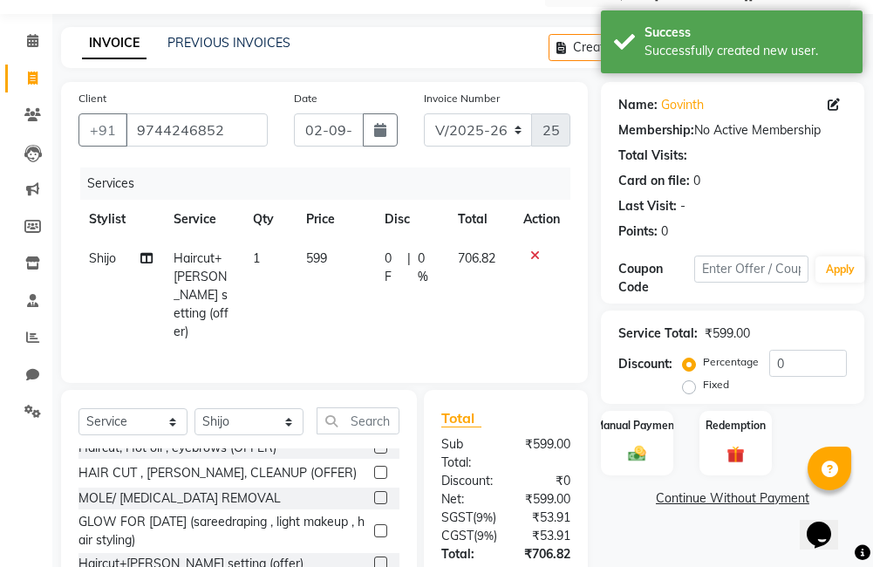
scroll to position [0, 0]
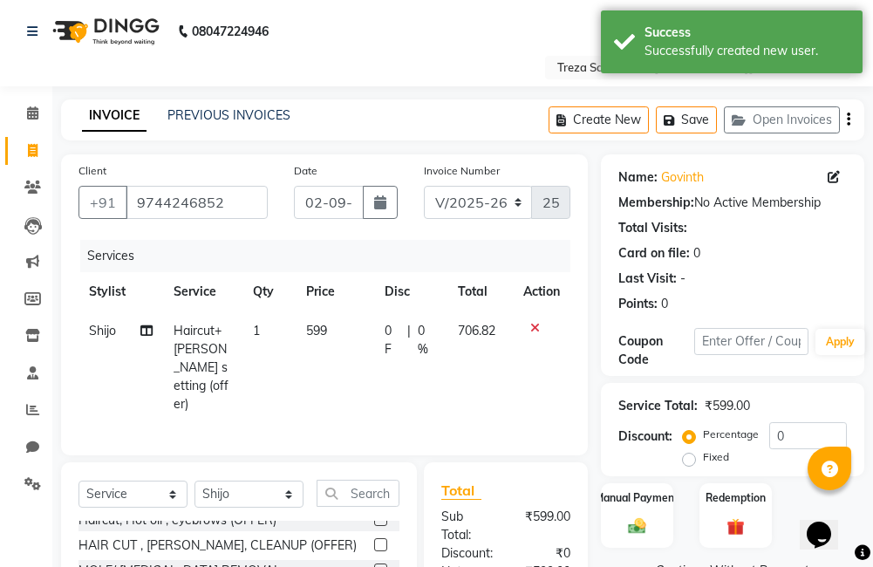
click at [848, 119] on icon "button" at bounding box center [848, 119] width 3 height 1
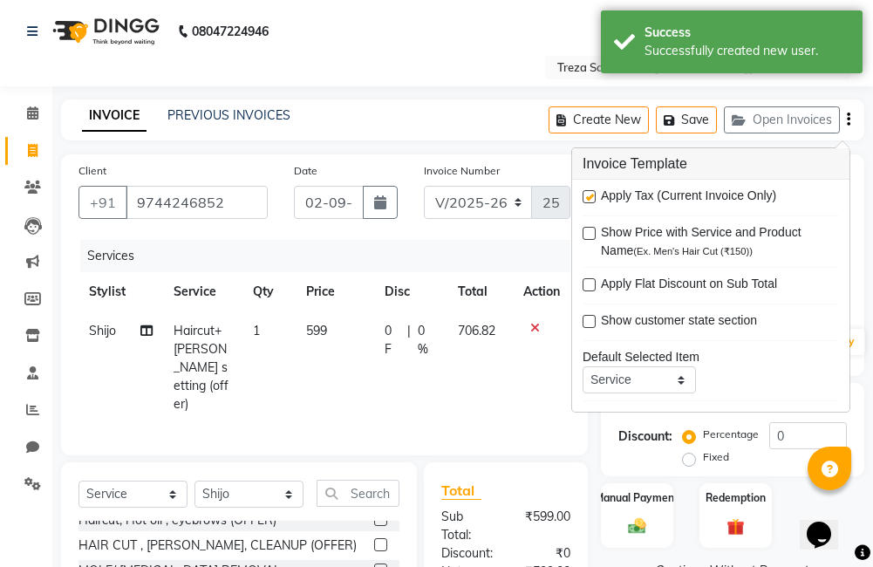
click at [590, 197] on label at bounding box center [589, 196] width 13 height 13
click at [590, 197] on input "checkbox" at bounding box center [588, 197] width 11 height 11
checkbox input "false"
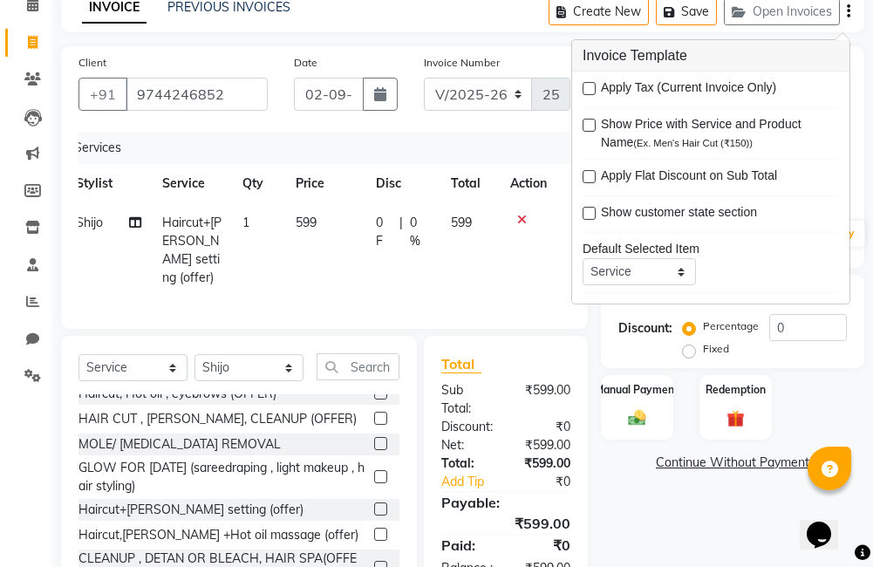
scroll to position [175, 0]
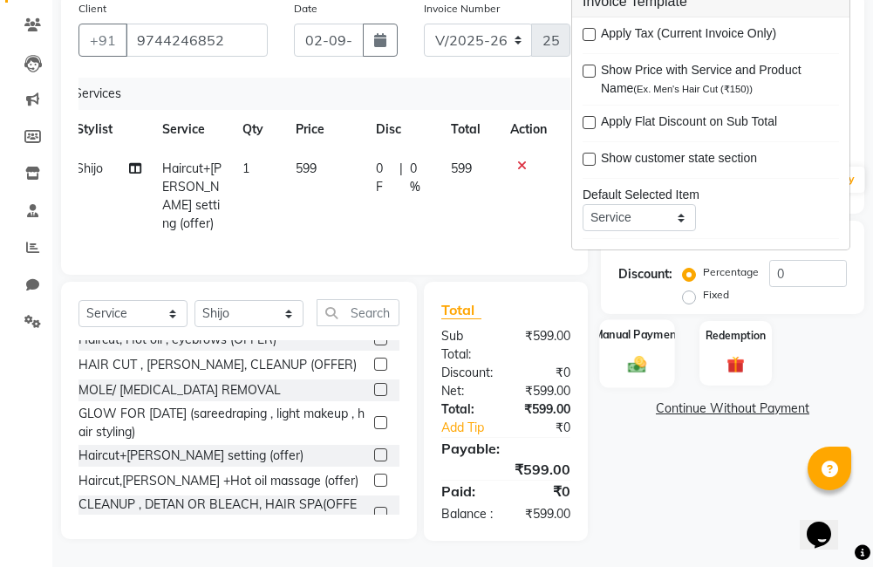
click at [630, 334] on div "Manual Payment" at bounding box center [636, 353] width 75 height 68
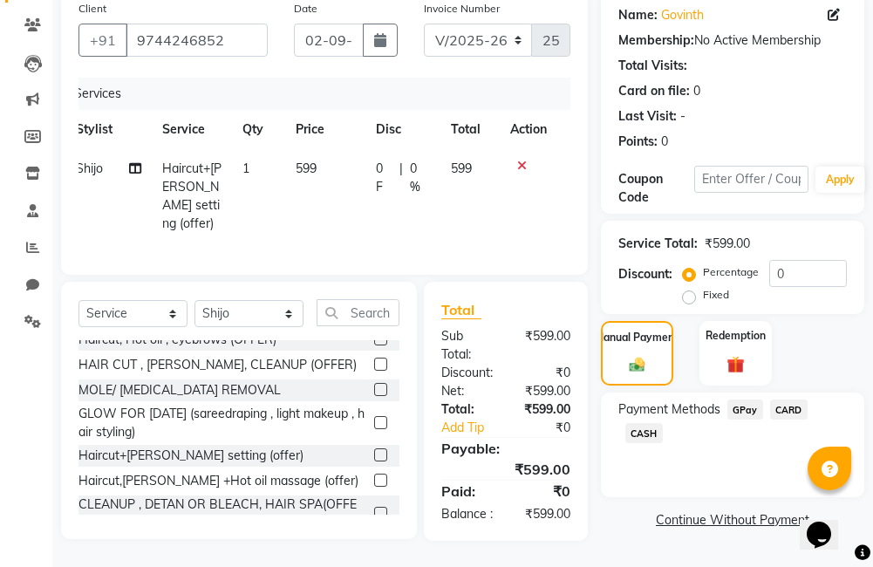
click at [754, 399] on span "GPay" at bounding box center [745, 409] width 36 height 20
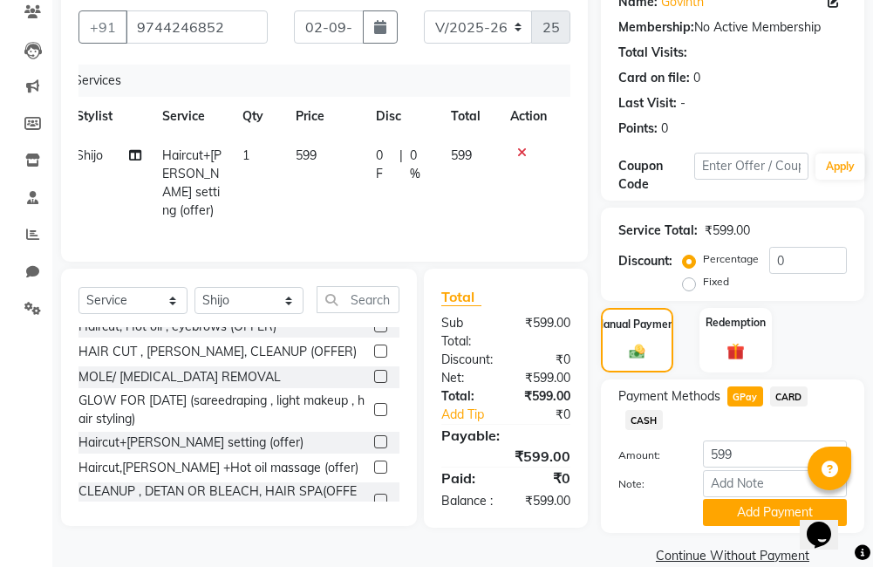
scroll to position [203, 0]
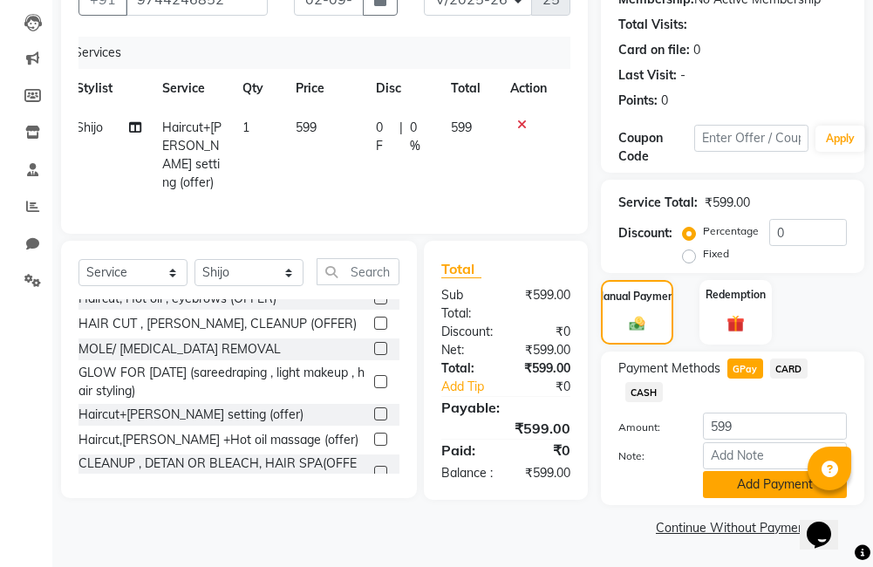
click at [755, 483] on button "Add Payment" at bounding box center [775, 484] width 144 height 27
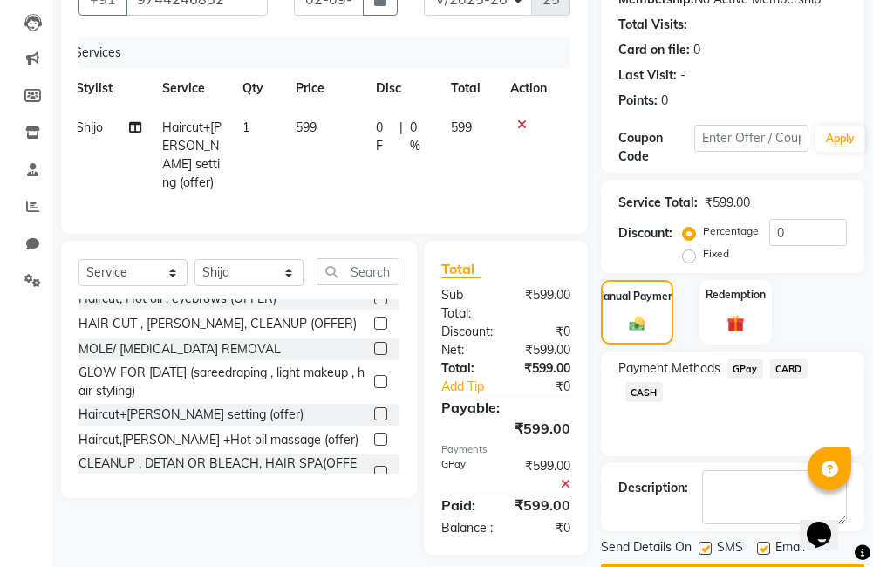
scroll to position [253, 0]
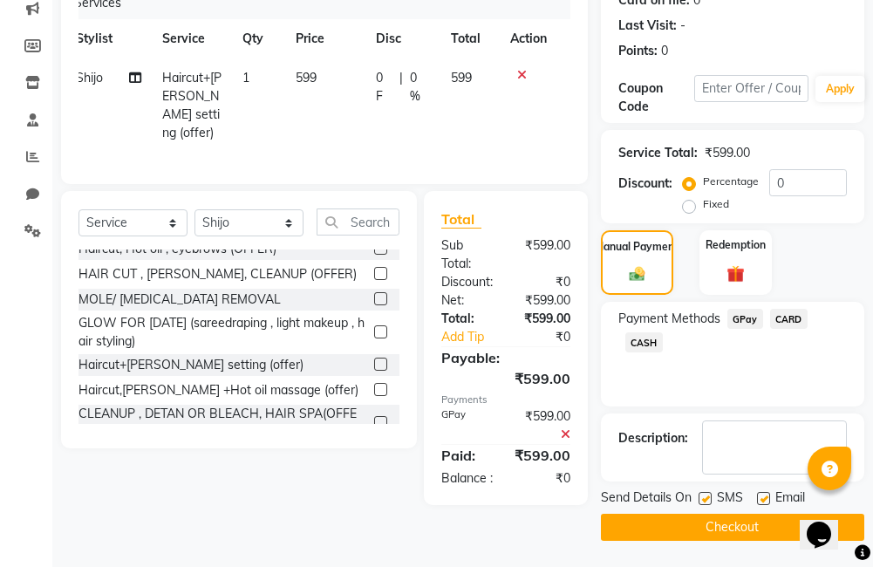
click at [733, 529] on button "Checkout" at bounding box center [732, 527] width 263 height 27
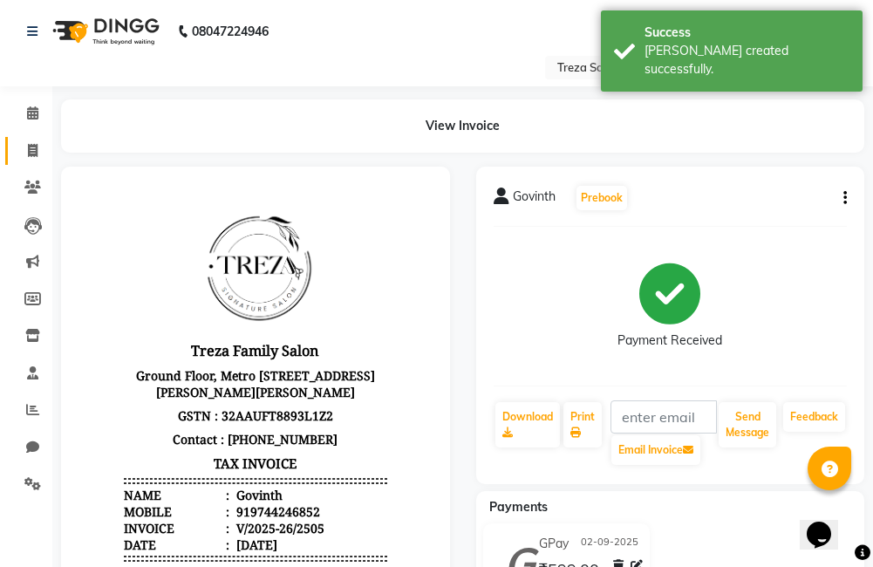
click at [32, 150] on icon at bounding box center [33, 150] width 10 height 13
select select "service"
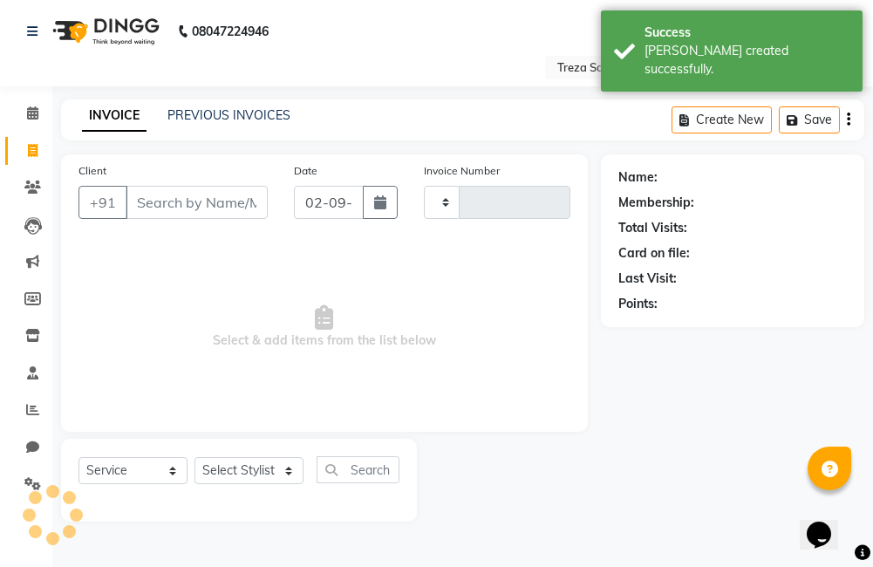
type input "2506"
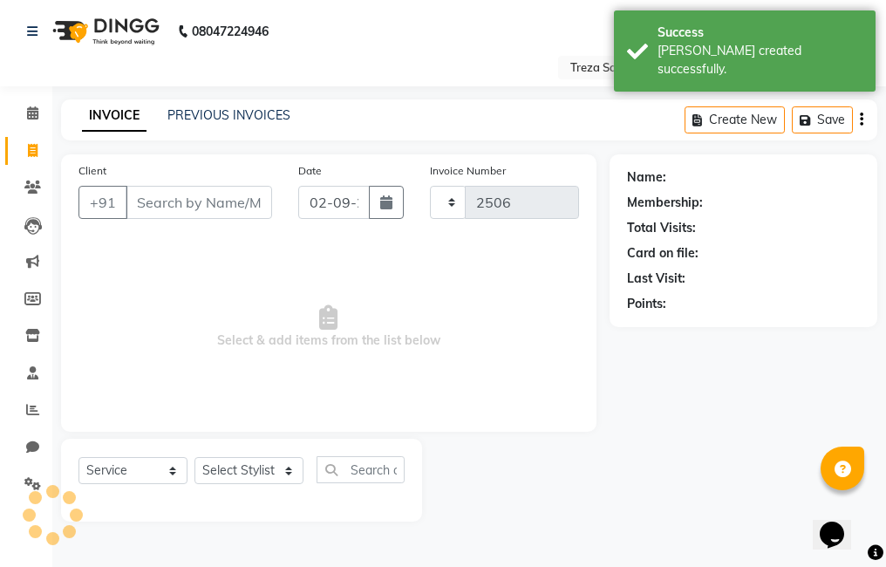
select select "7633"
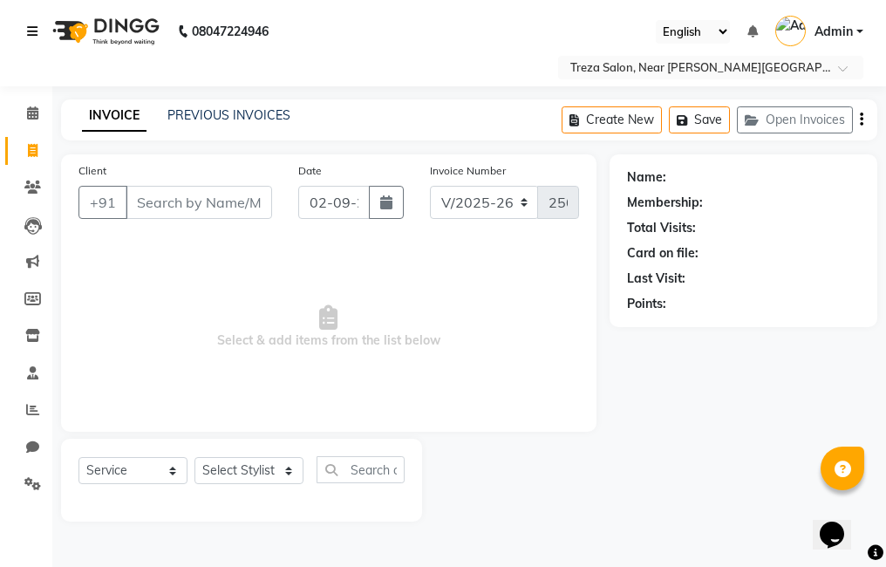
click at [31, 36] on icon at bounding box center [32, 31] width 10 height 12
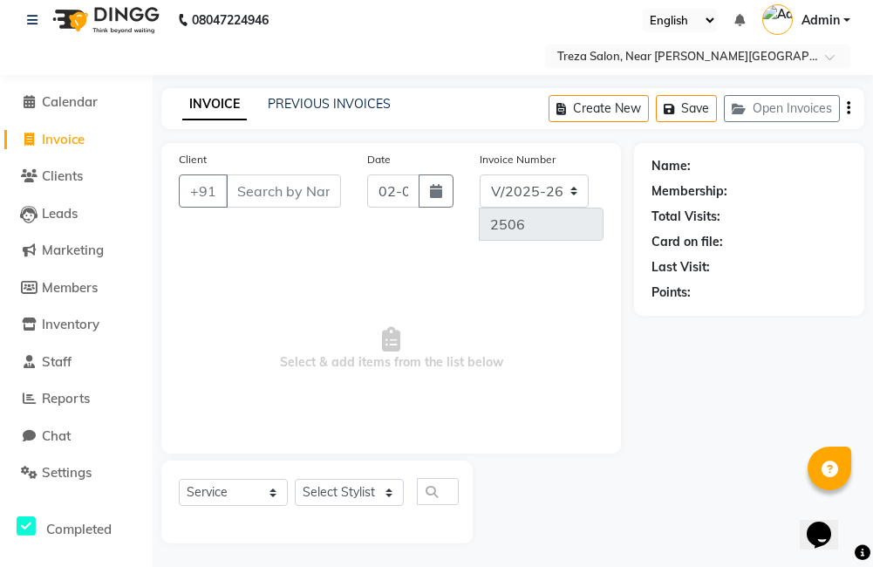
scroll to position [14, 0]
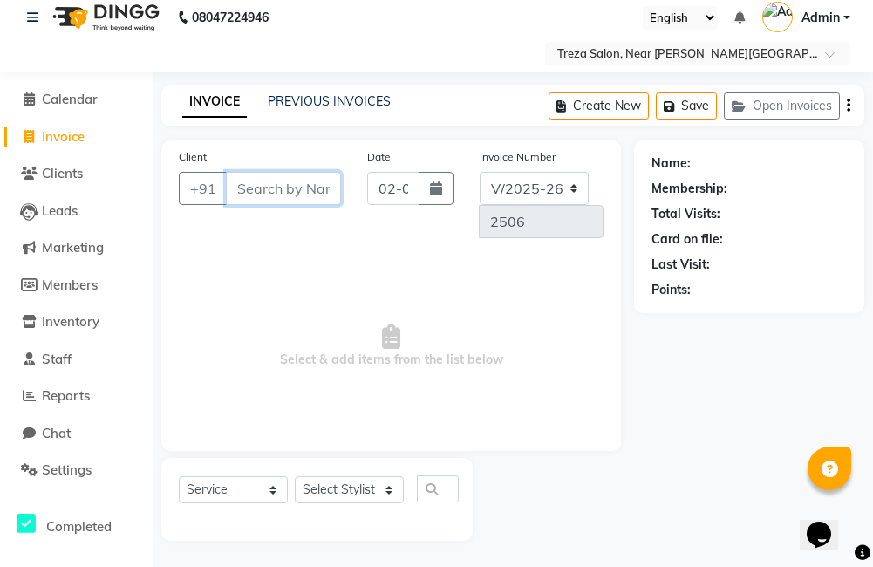
drag, startPoint x: 248, startPoint y: 183, endPoint x: 247, endPoint y: 211, distance: 27.9
click at [247, 211] on div "Client +91" at bounding box center [260, 199] width 188 height 105
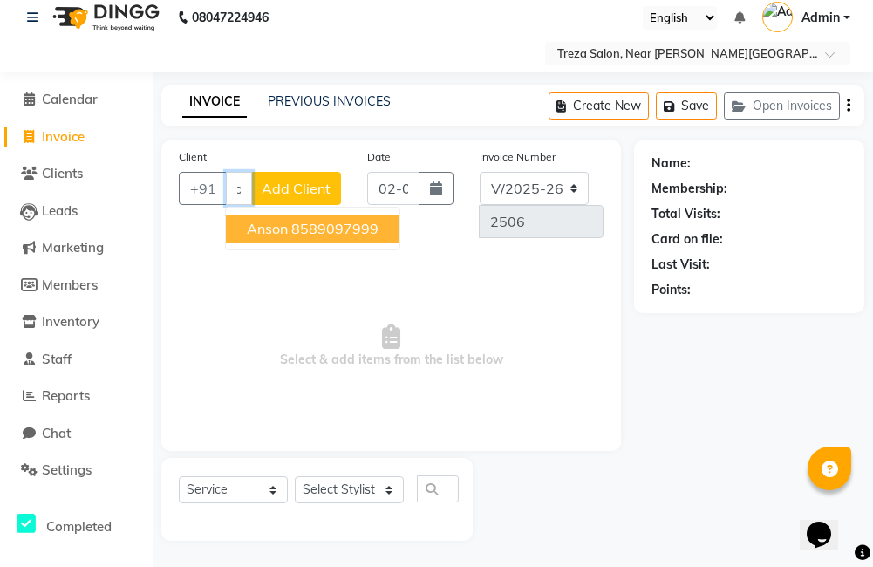
scroll to position [0, 34]
type input "anson"
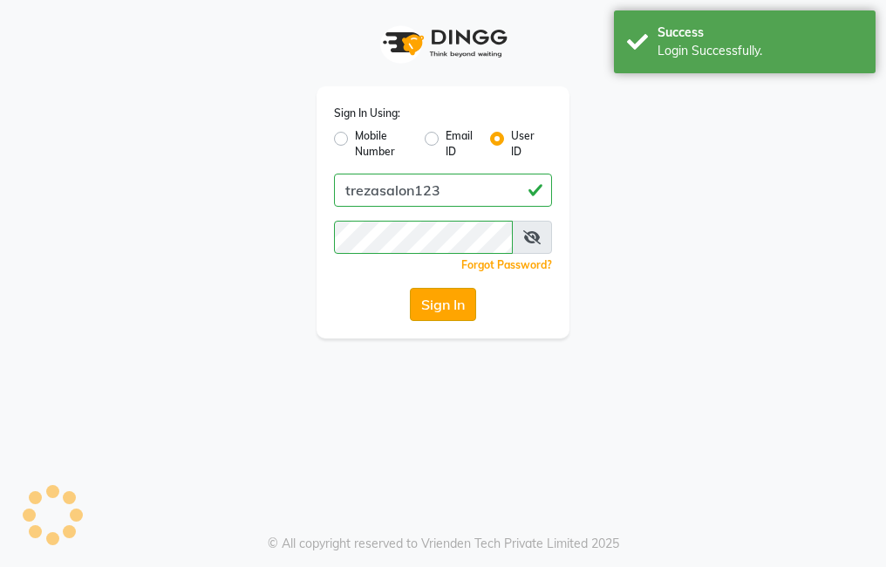
click at [439, 301] on button "Sign In" at bounding box center [443, 304] width 66 height 33
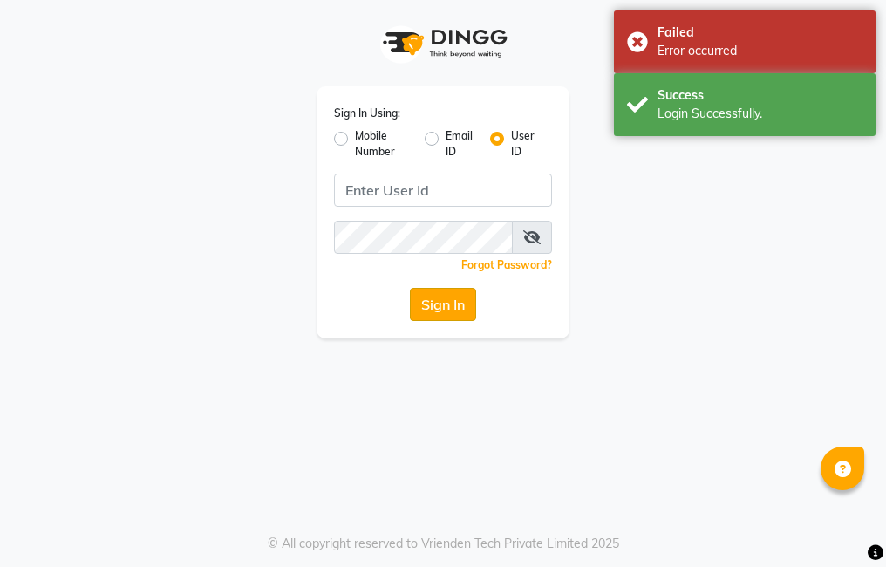
click at [449, 298] on button "Sign In" at bounding box center [443, 304] width 66 height 33
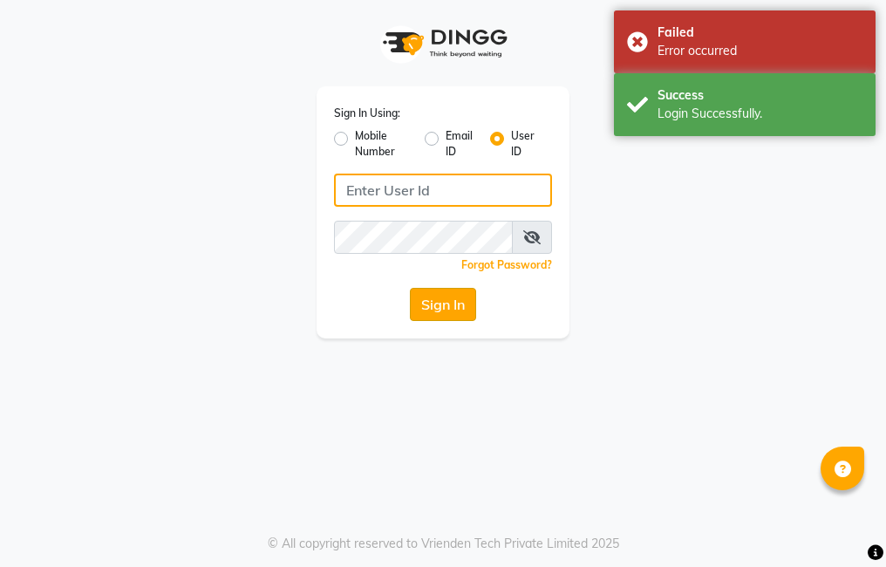
type input "trezasalon123"
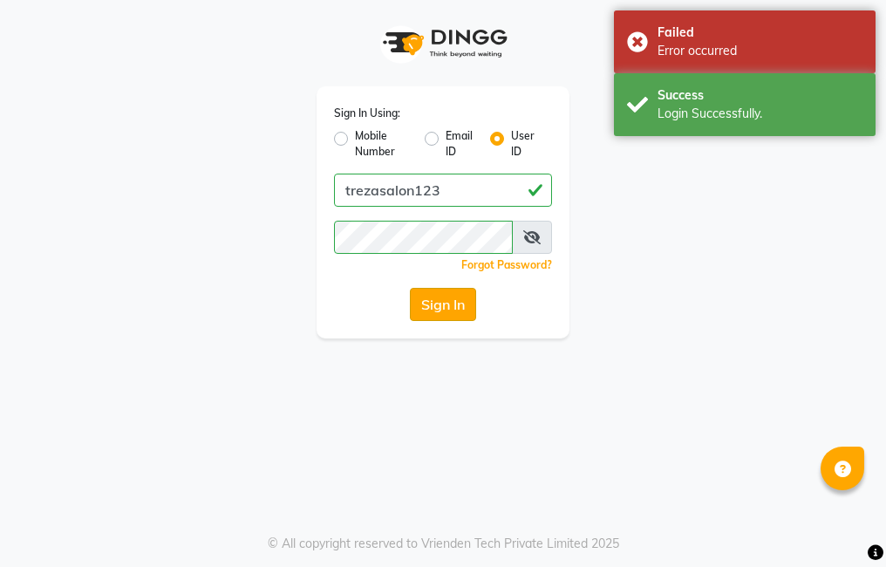
click at [448, 310] on button "Sign In" at bounding box center [443, 304] width 66 height 33
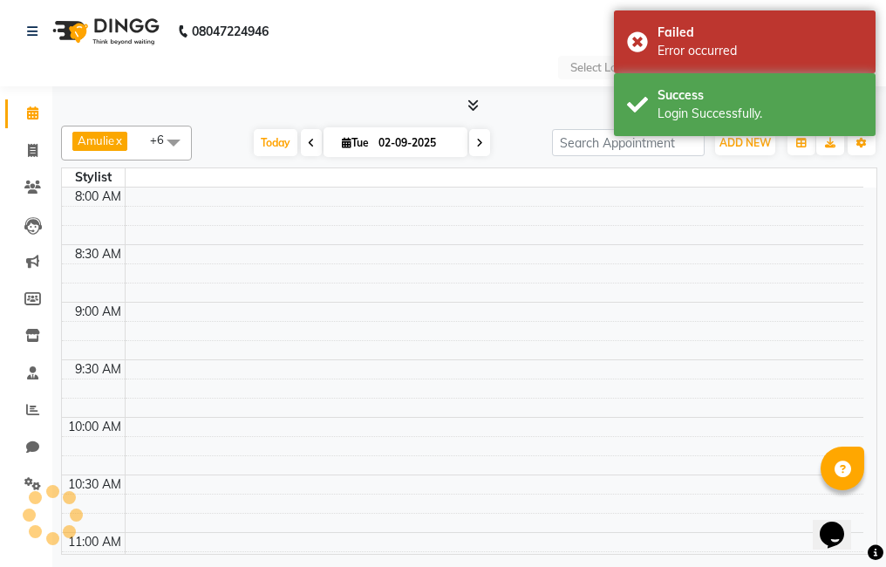
select select "en"
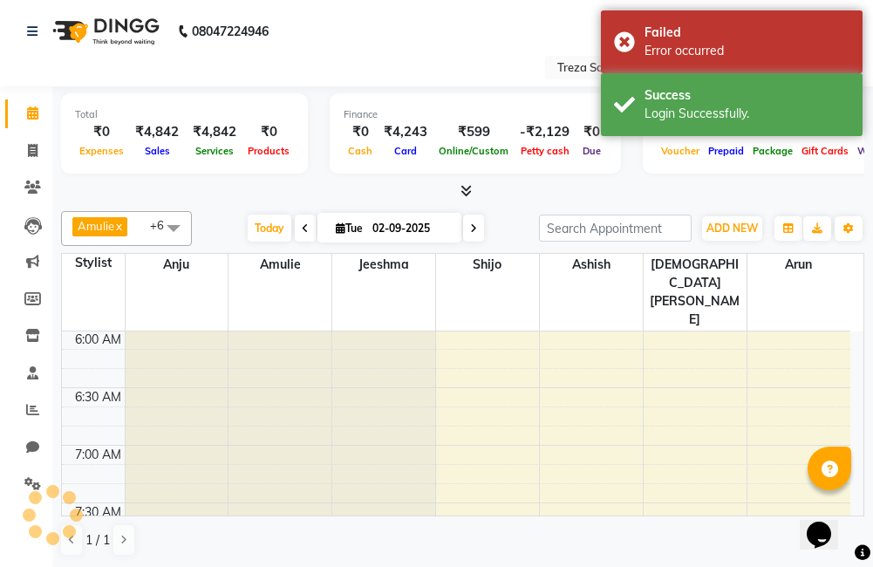
scroll to position [692, 0]
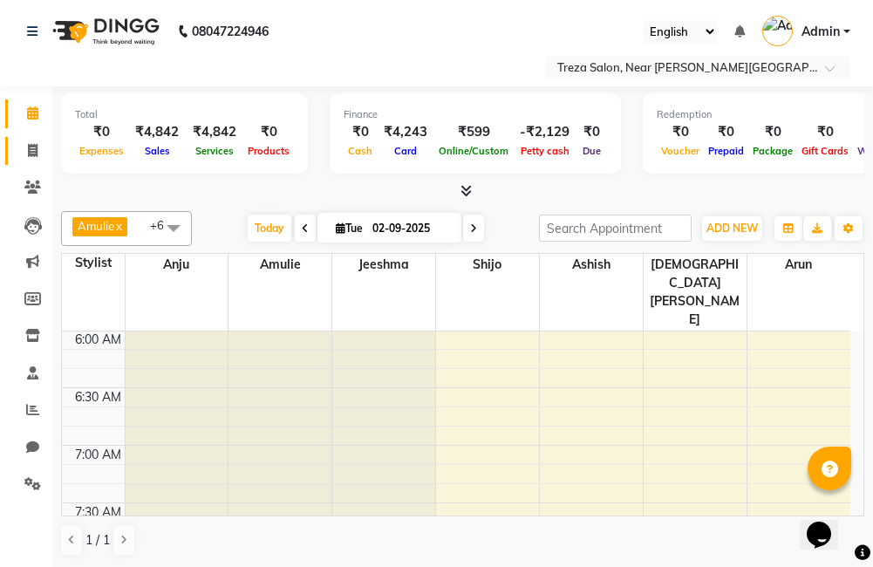
click at [46, 152] on span at bounding box center [32, 151] width 31 height 20
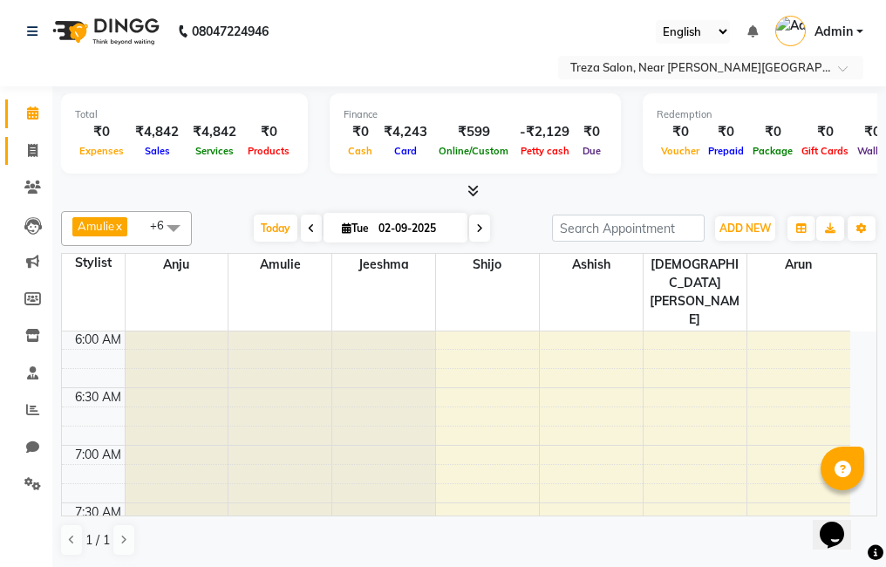
select select "service"
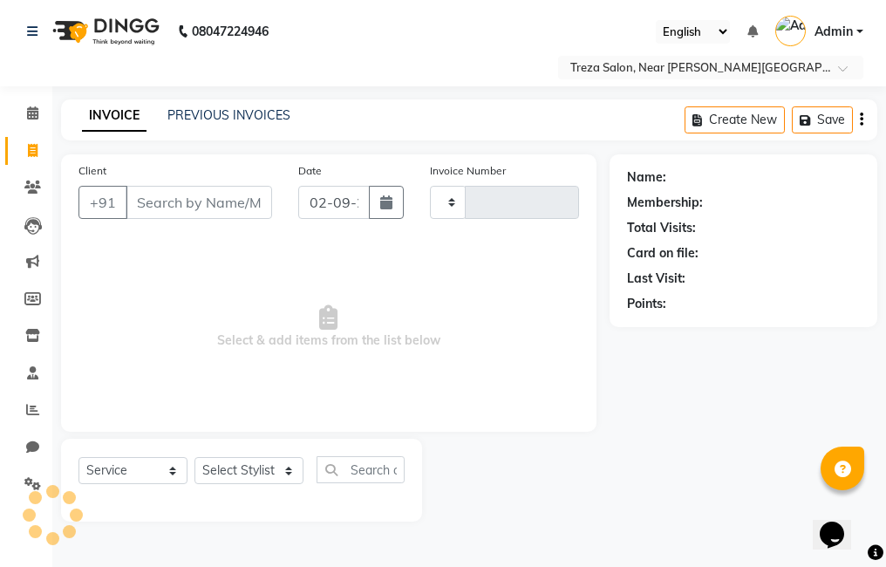
type input "2506"
select select "7633"
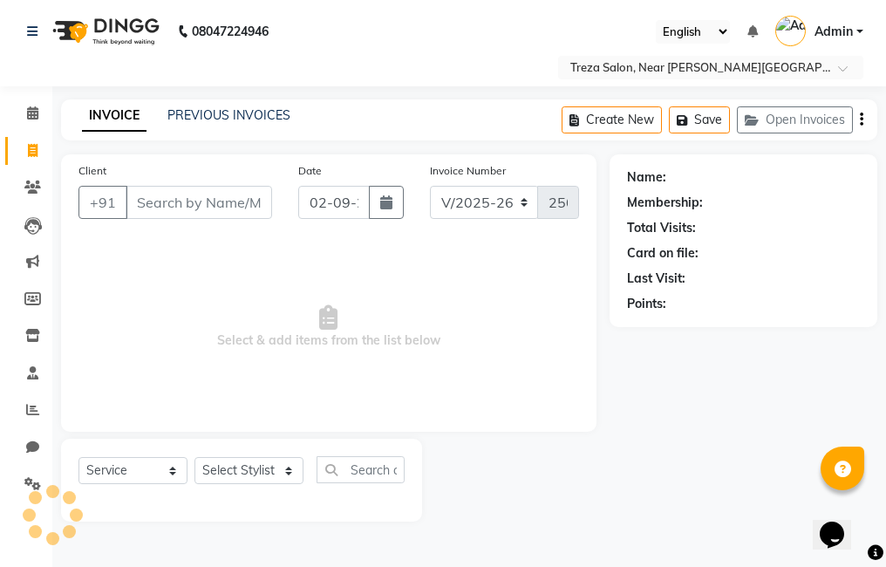
click at [220, 204] on input "Client" at bounding box center [199, 202] width 147 height 33
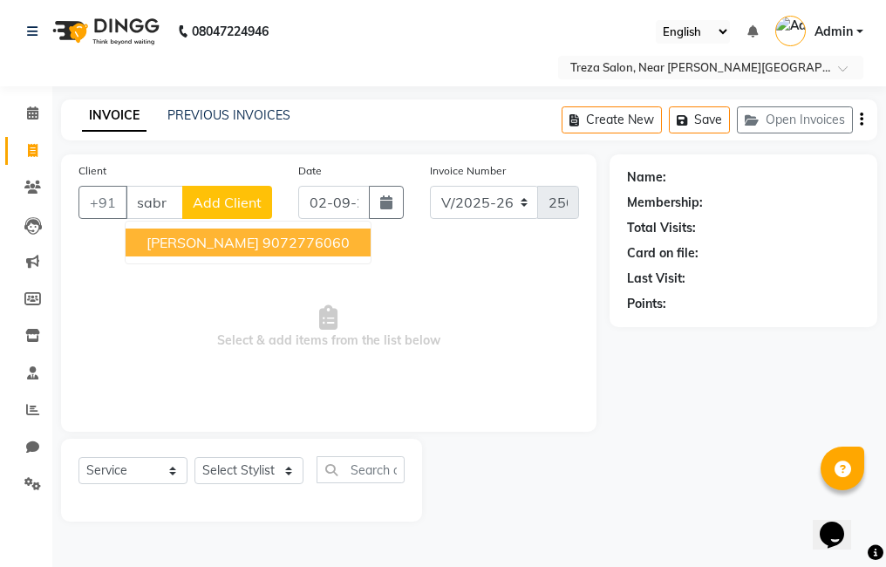
click at [276, 247] on ngb-highlight "9072776060" at bounding box center [306, 242] width 87 height 17
type input "9072776060"
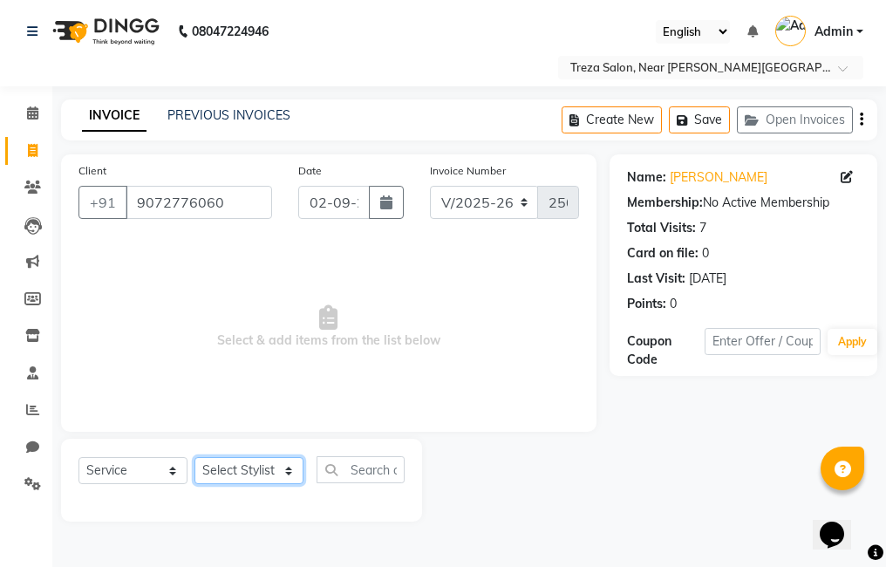
click at [271, 474] on select "Select Stylist [PERSON_NAME] Amulie Anju [PERSON_NAME] [PERSON_NAME] Jeeshma [P…" at bounding box center [248, 470] width 109 height 27
select select "67449"
click at [194, 457] on select "Select Stylist [PERSON_NAME] Amulie Anju [PERSON_NAME] [PERSON_NAME] Jeeshma [P…" at bounding box center [248, 470] width 109 height 27
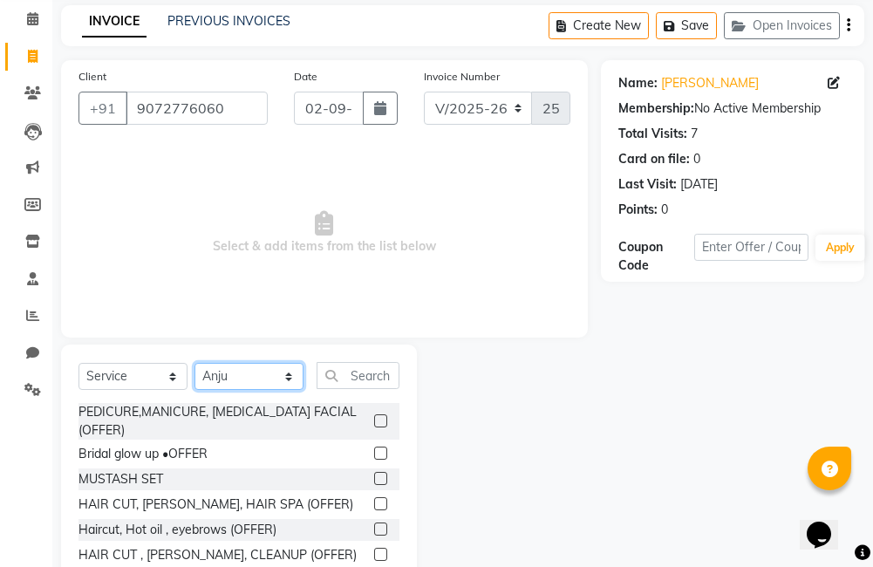
scroll to position [155, 0]
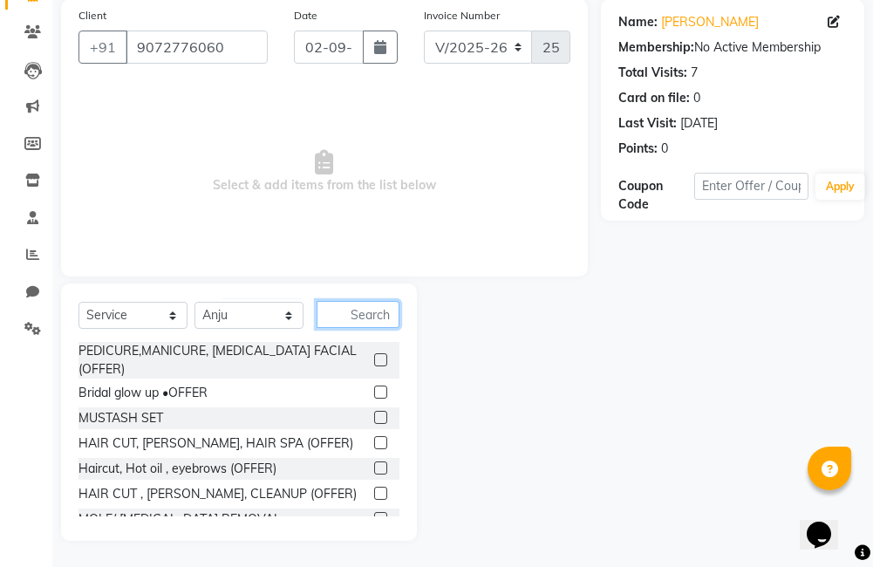
click at [363, 314] on input "text" at bounding box center [358, 314] width 83 height 27
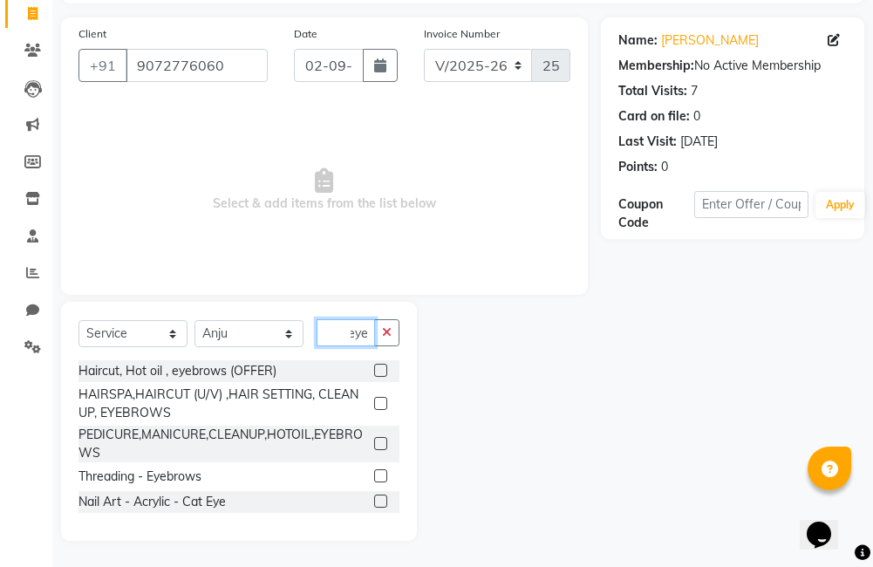
type input "eye"
click at [374, 474] on label at bounding box center [380, 475] width 13 height 13
click at [374, 474] on input "checkbox" at bounding box center [379, 476] width 11 height 11
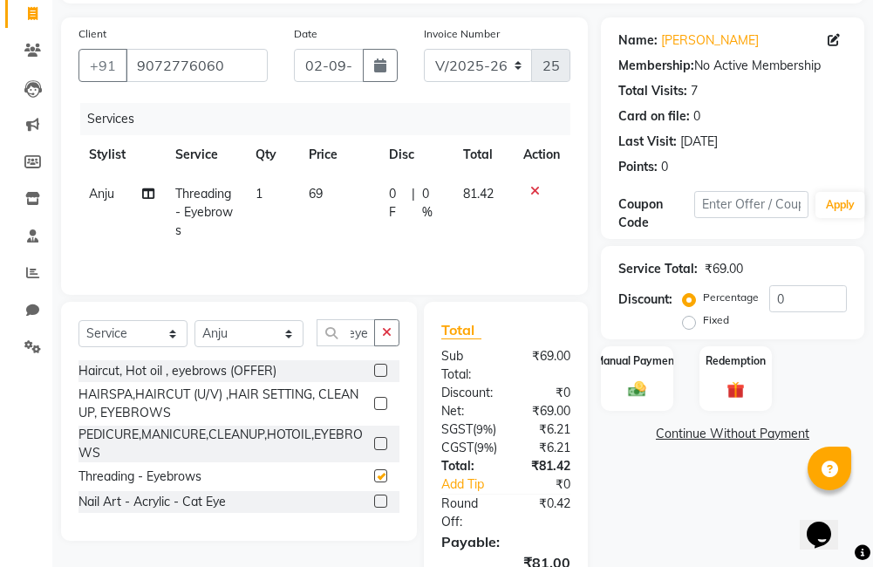
scroll to position [0, 0]
checkbox input "false"
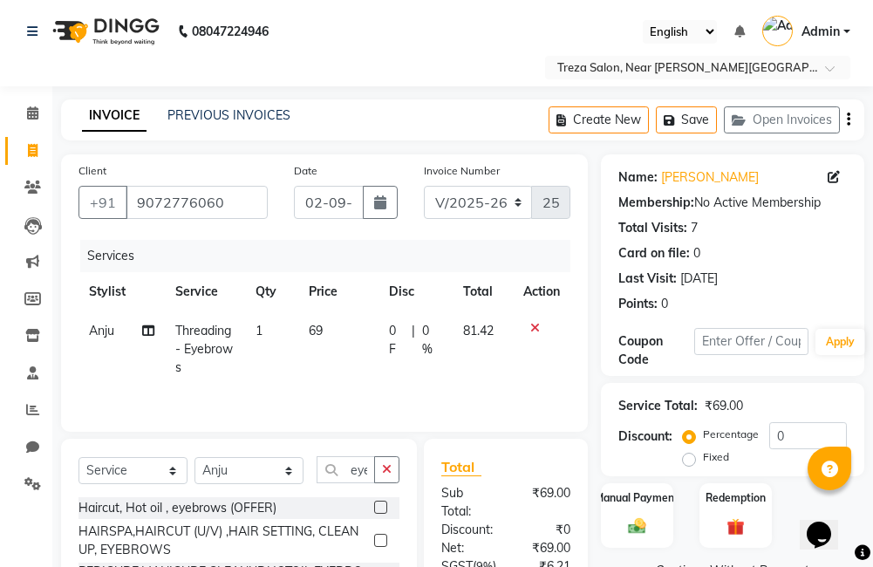
click at [848, 108] on button "button" at bounding box center [848, 119] width 3 height 41
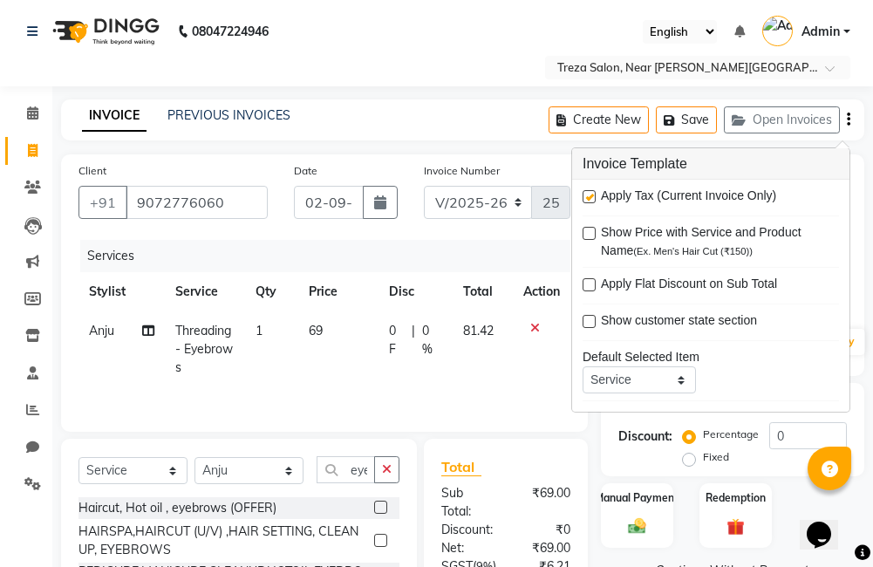
click at [591, 202] on label at bounding box center [589, 196] width 13 height 13
click at [591, 202] on input "checkbox" at bounding box center [588, 197] width 11 height 11
checkbox input "false"
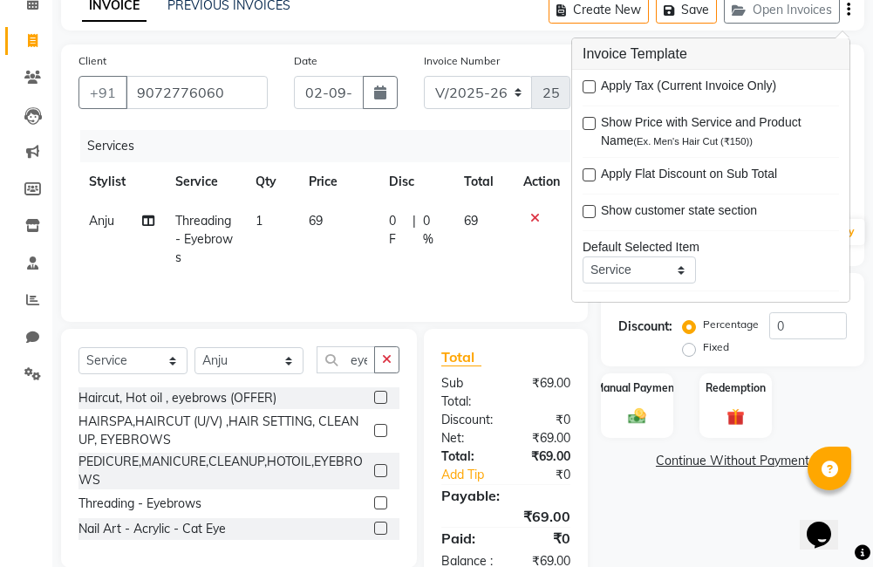
scroll to position [154, 0]
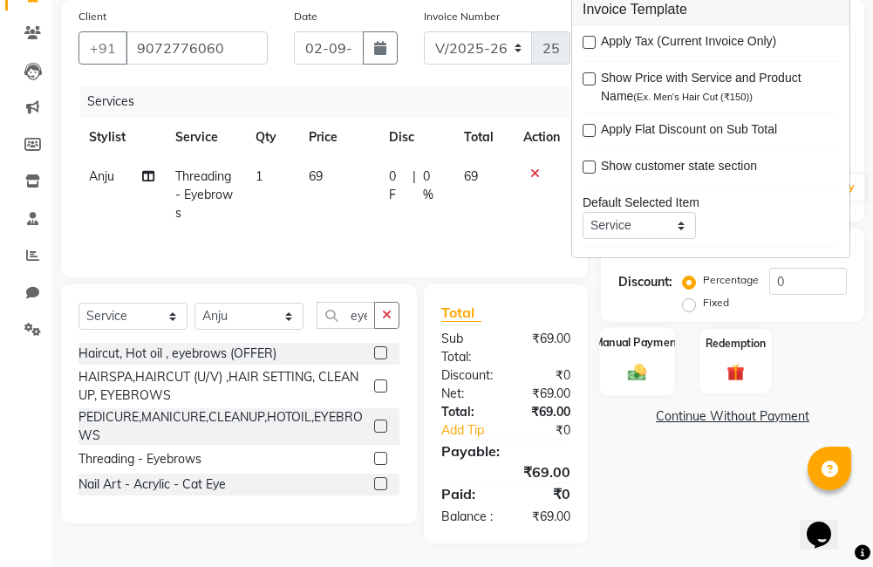
click at [629, 366] on img at bounding box center [638, 372] width 30 height 21
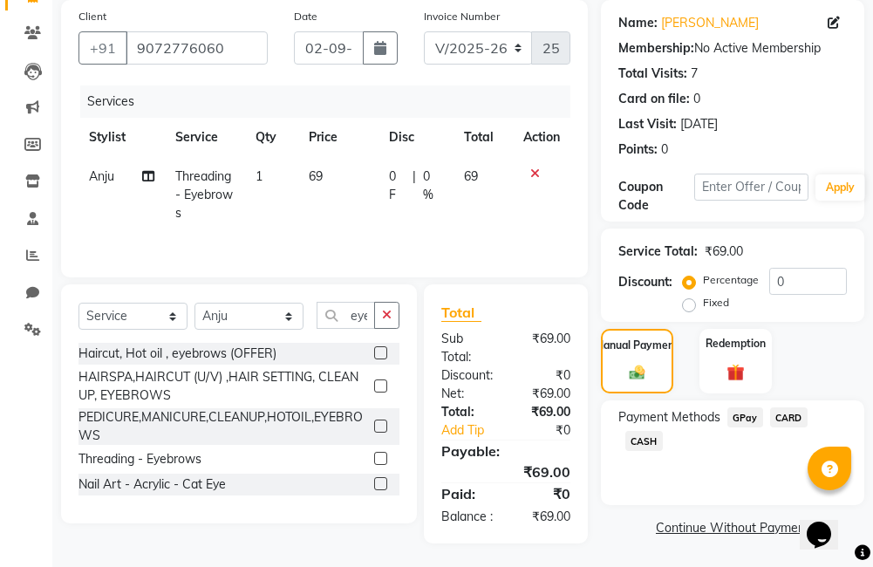
click at [742, 421] on span "GPay" at bounding box center [745, 417] width 36 height 20
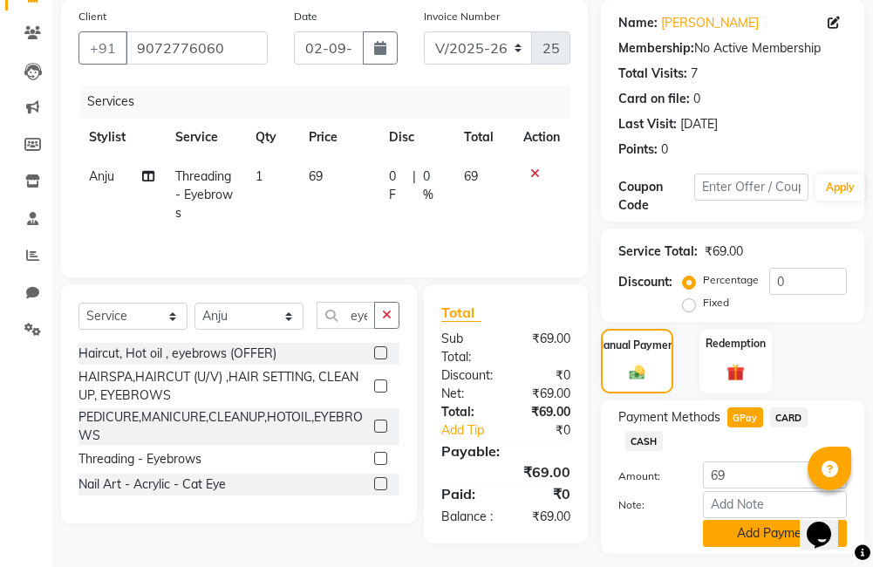
click at [764, 537] on button "Add Payment" at bounding box center [775, 533] width 144 height 27
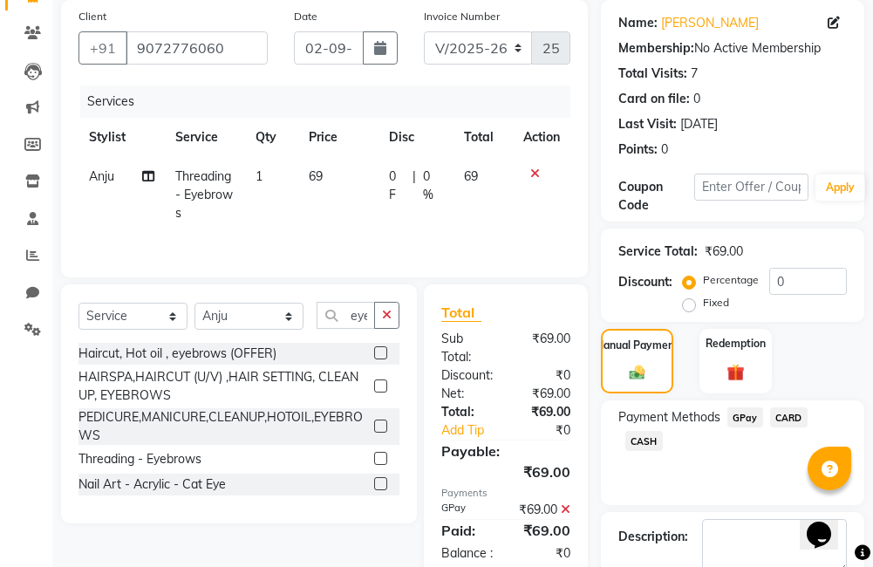
scroll to position [253, 0]
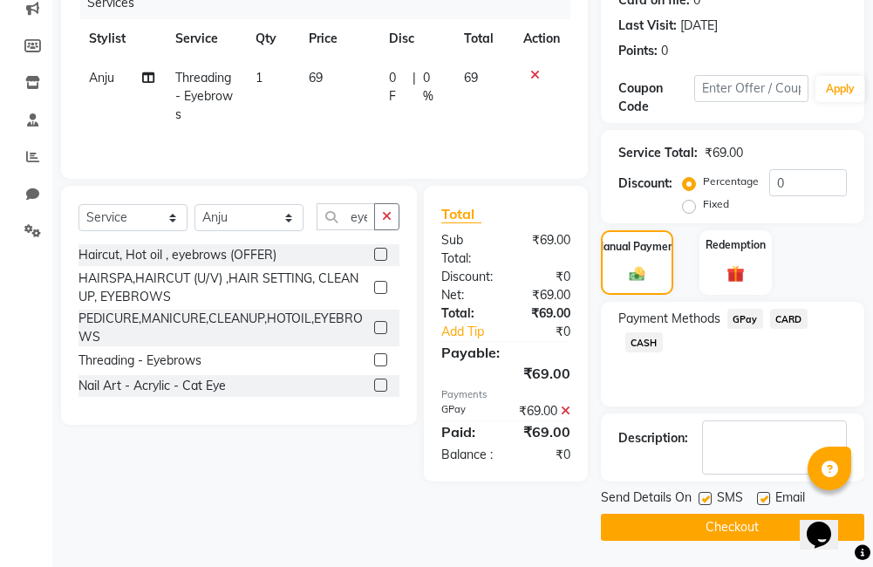
click at [758, 526] on button "Checkout" at bounding box center [732, 527] width 263 height 27
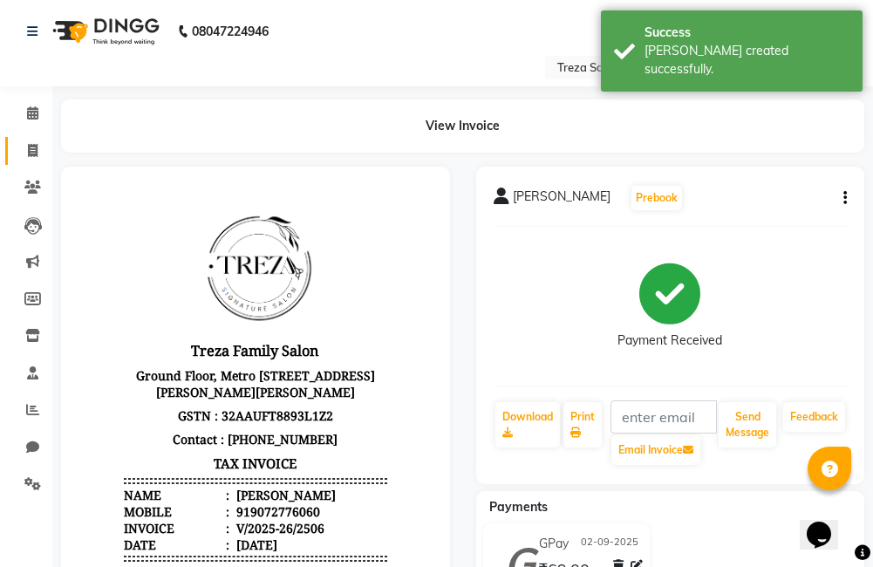
click at [34, 150] on icon at bounding box center [33, 150] width 10 height 13
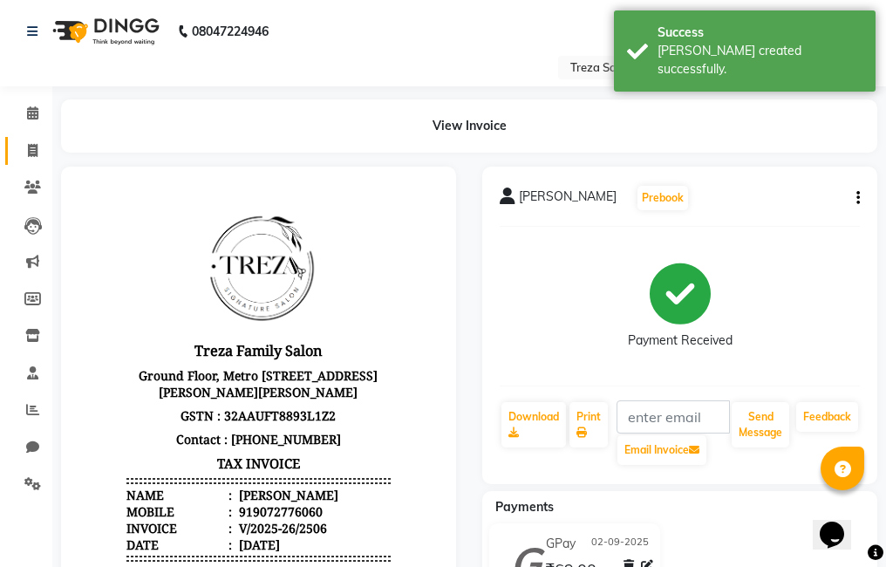
select select "service"
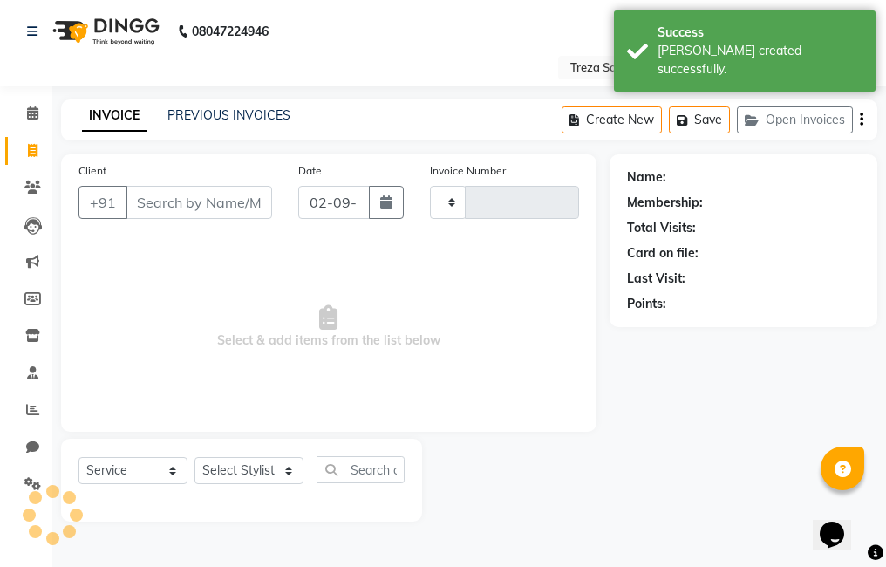
type input "2507"
select select "7633"
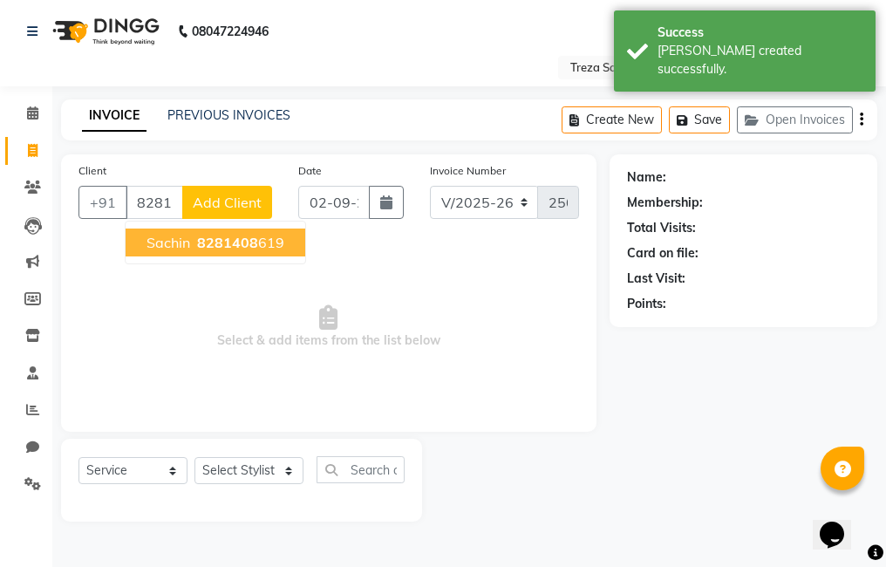
click at [204, 242] on span "8281408" at bounding box center [227, 242] width 61 height 17
type input "8281408619"
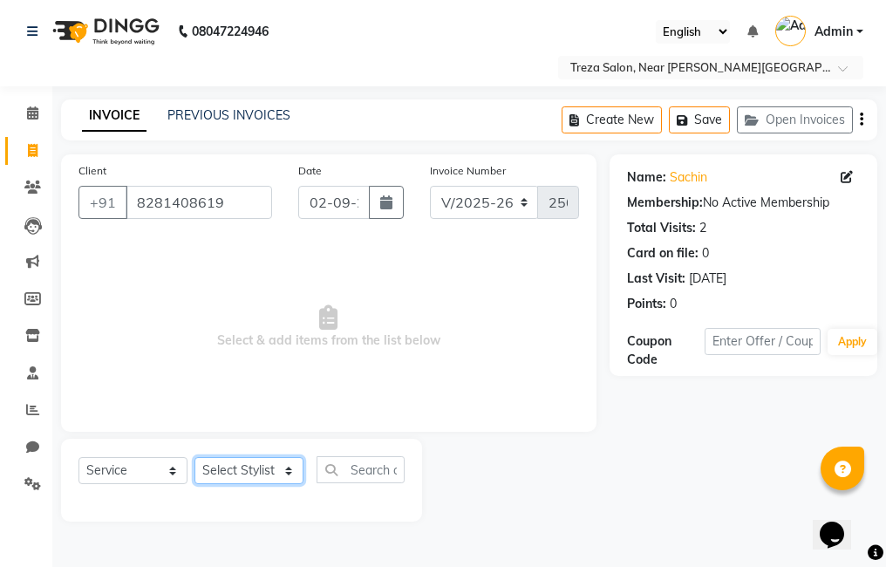
click at [256, 478] on select "Select Stylist [PERSON_NAME] Amulie Anju [PERSON_NAME] [PERSON_NAME] Jeeshma [P…" at bounding box center [248, 470] width 109 height 27
select select "79935"
click at [194, 457] on select "Select Stylist [PERSON_NAME] Amulie Anju [PERSON_NAME] [PERSON_NAME] Jeeshma [P…" at bounding box center [248, 470] width 109 height 27
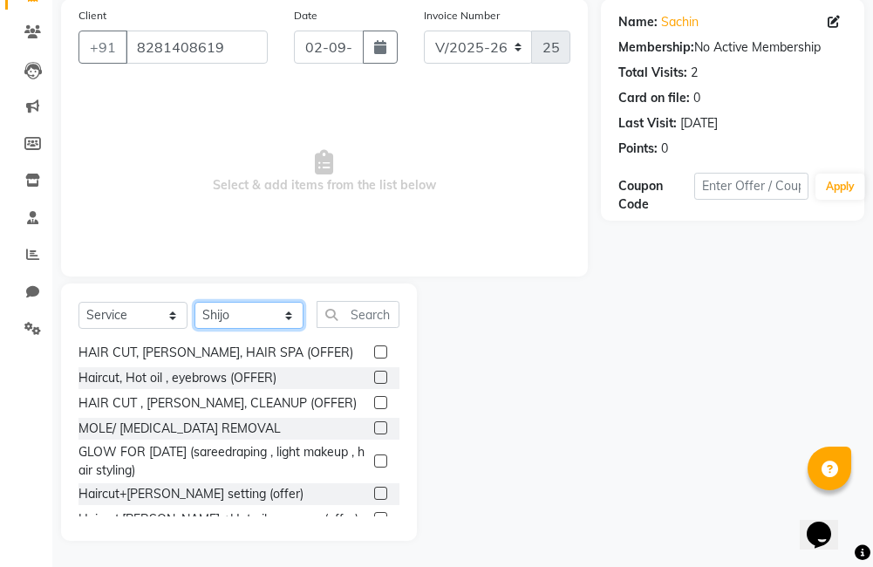
scroll to position [135, 0]
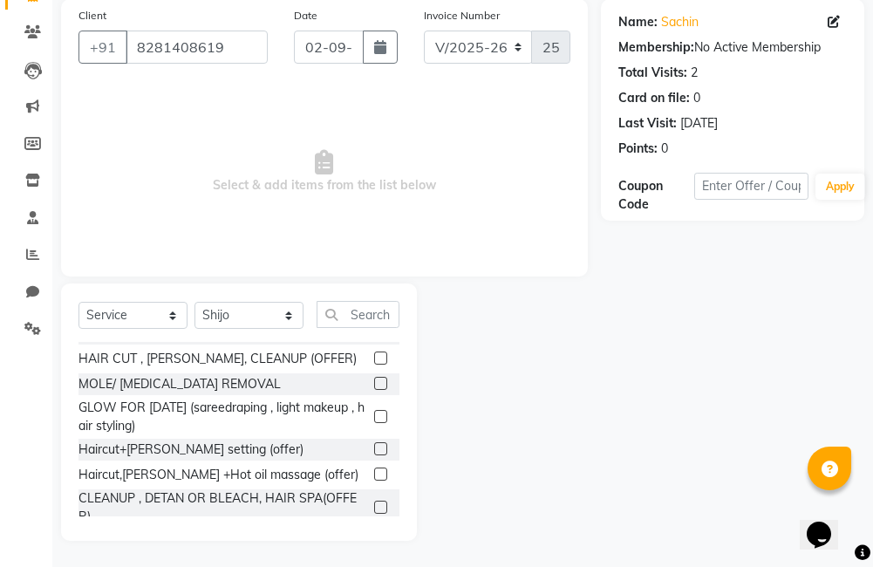
click at [374, 449] on label at bounding box center [380, 448] width 13 height 13
click at [374, 449] on input "checkbox" at bounding box center [379, 449] width 11 height 11
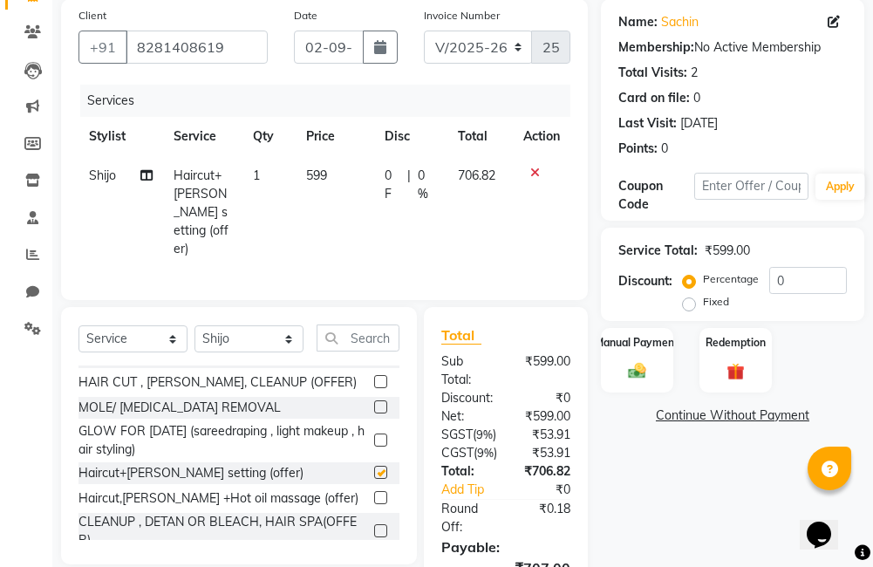
checkbox input "false"
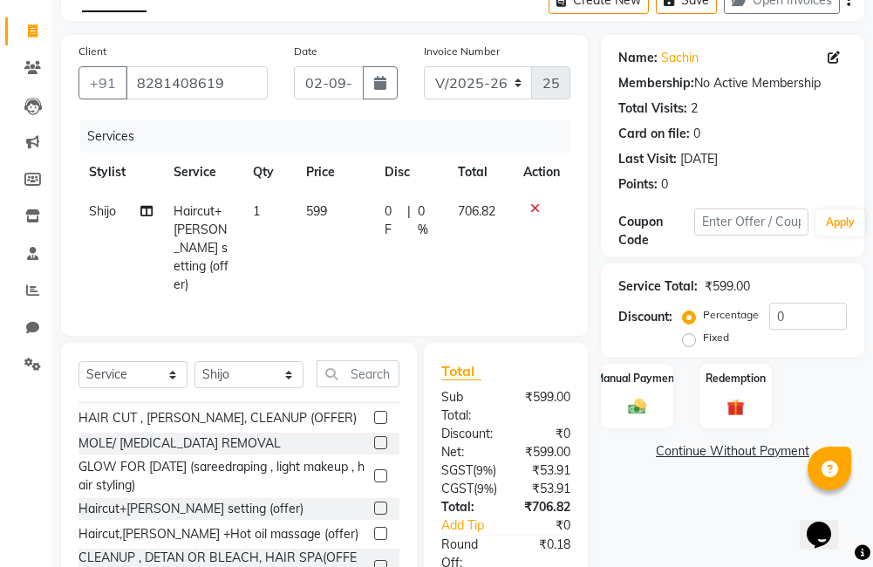
scroll to position [0, 0]
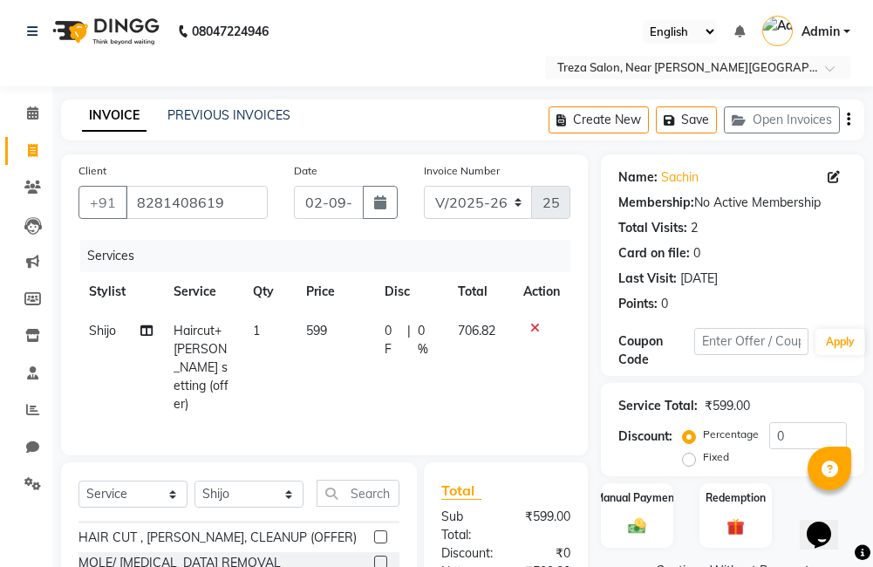
click at [848, 105] on button "button" at bounding box center [848, 119] width 3 height 41
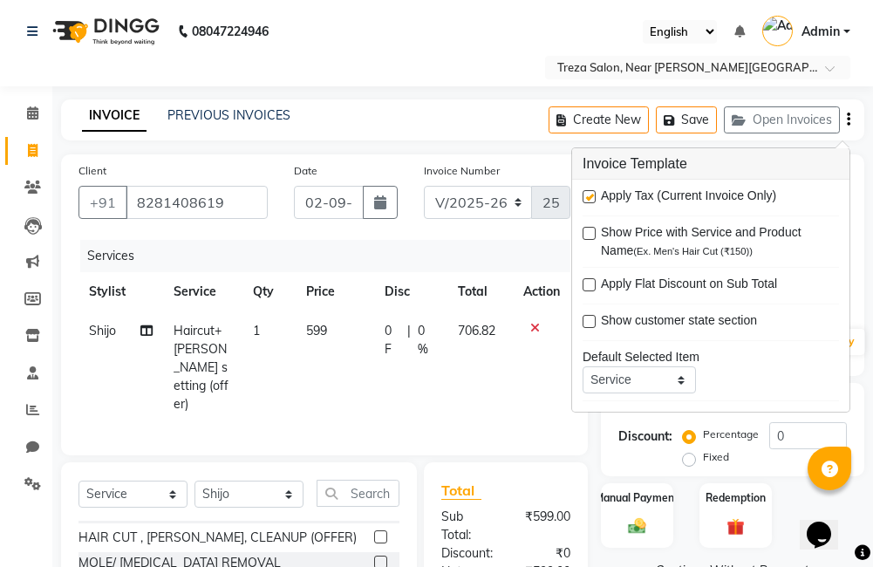
click at [589, 197] on label at bounding box center [589, 196] width 13 height 13
click at [589, 197] on input "checkbox" at bounding box center [588, 197] width 11 height 11
checkbox input "false"
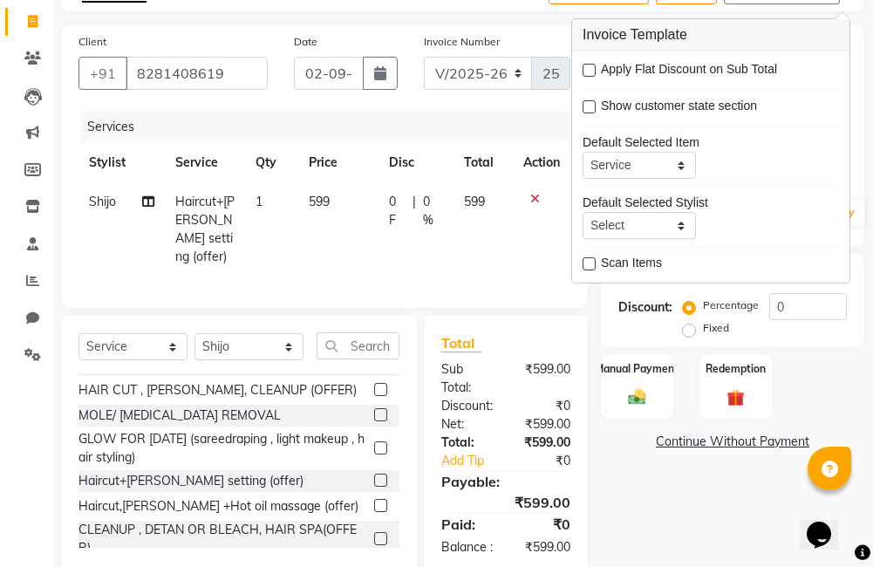
scroll to position [175, 0]
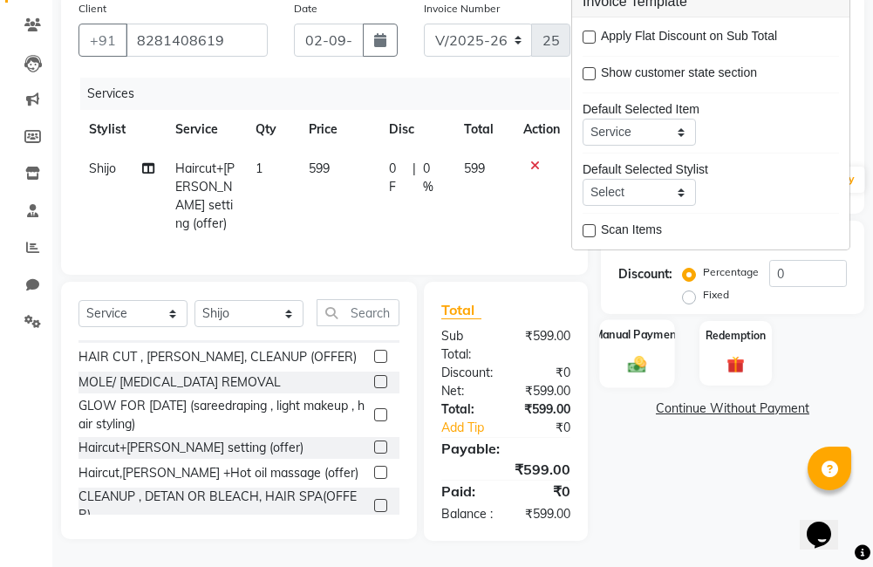
click at [639, 331] on div "Manual Payment" at bounding box center [636, 353] width 75 height 68
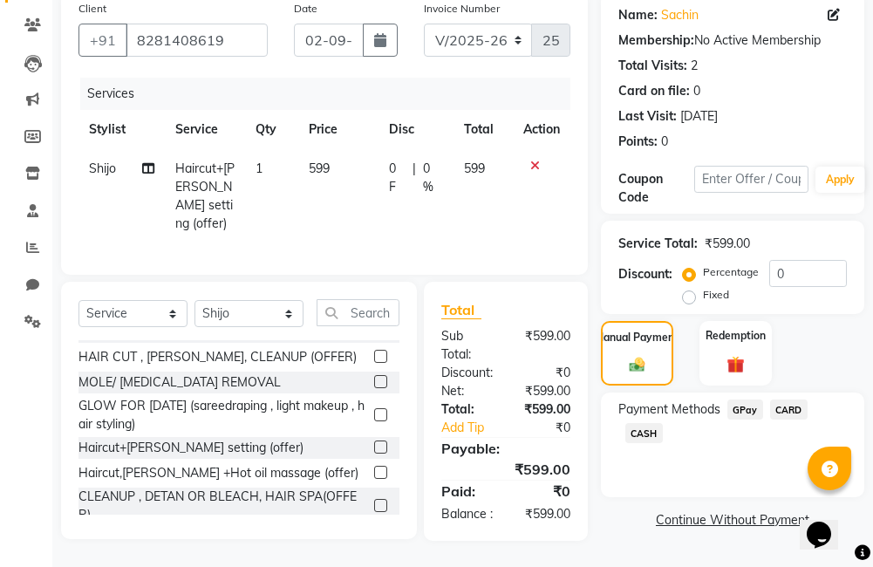
click at [754, 399] on span "GPay" at bounding box center [745, 409] width 36 height 20
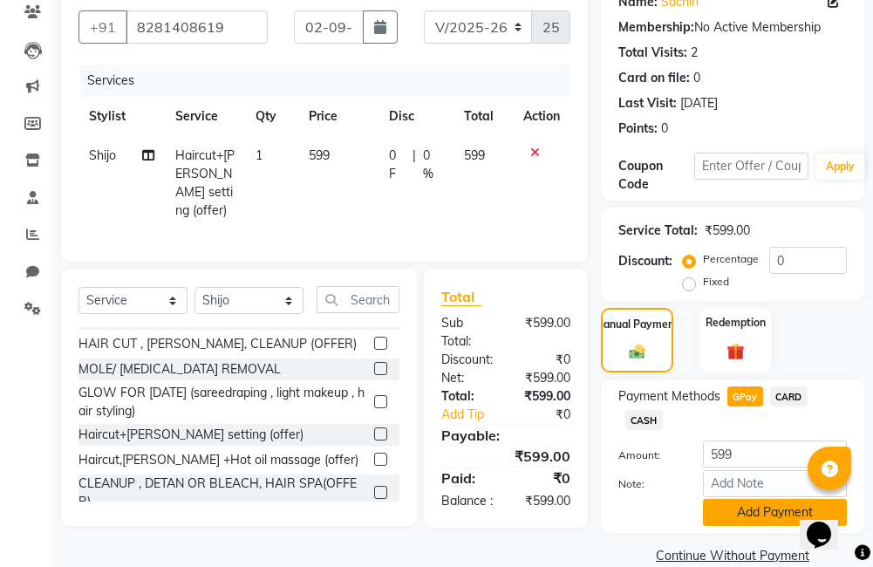
click at [768, 504] on button "Add Payment" at bounding box center [775, 512] width 144 height 27
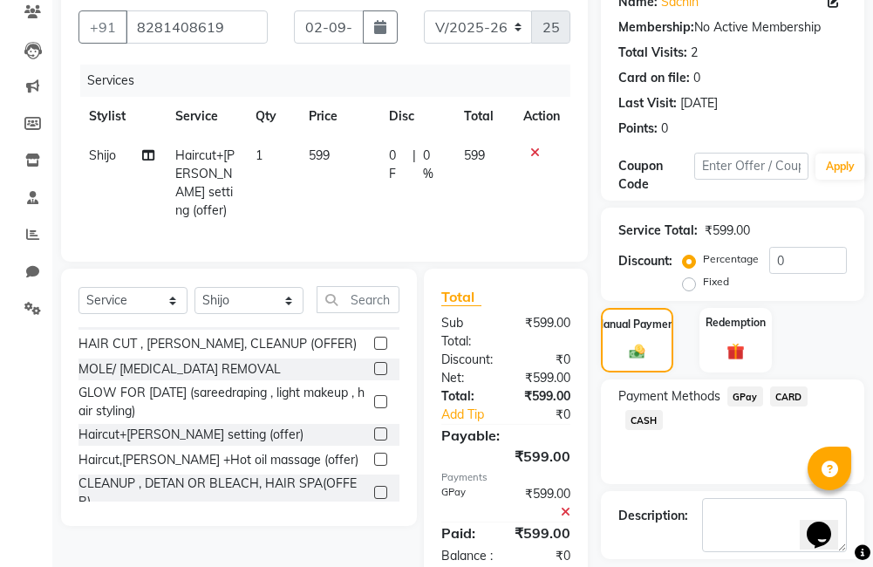
scroll to position [253, 0]
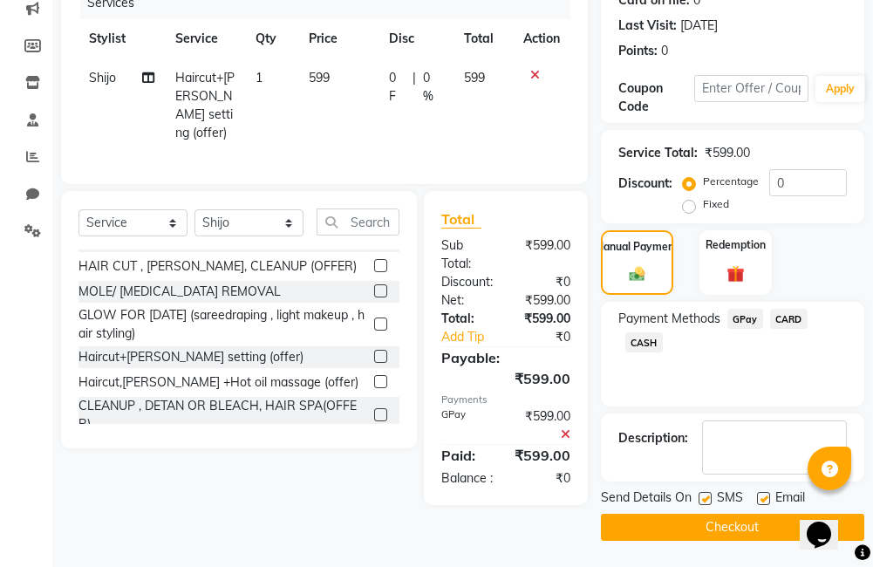
click at [764, 533] on button "Checkout" at bounding box center [732, 527] width 263 height 27
